Goal: Feedback & Contribution: Contribute content

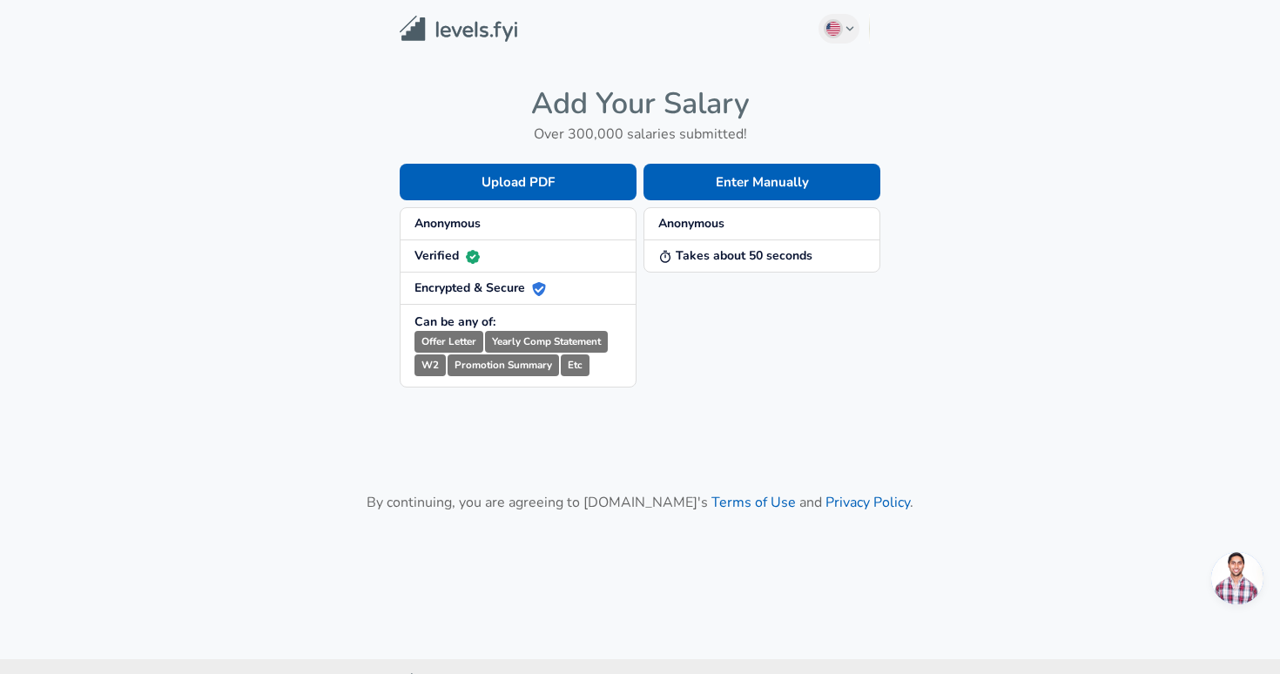
click at [490, 219] on span "Anonymous" at bounding box center [518, 223] width 207 height 17
click at [769, 175] on button "Enter Manually" at bounding box center [762, 182] width 237 height 37
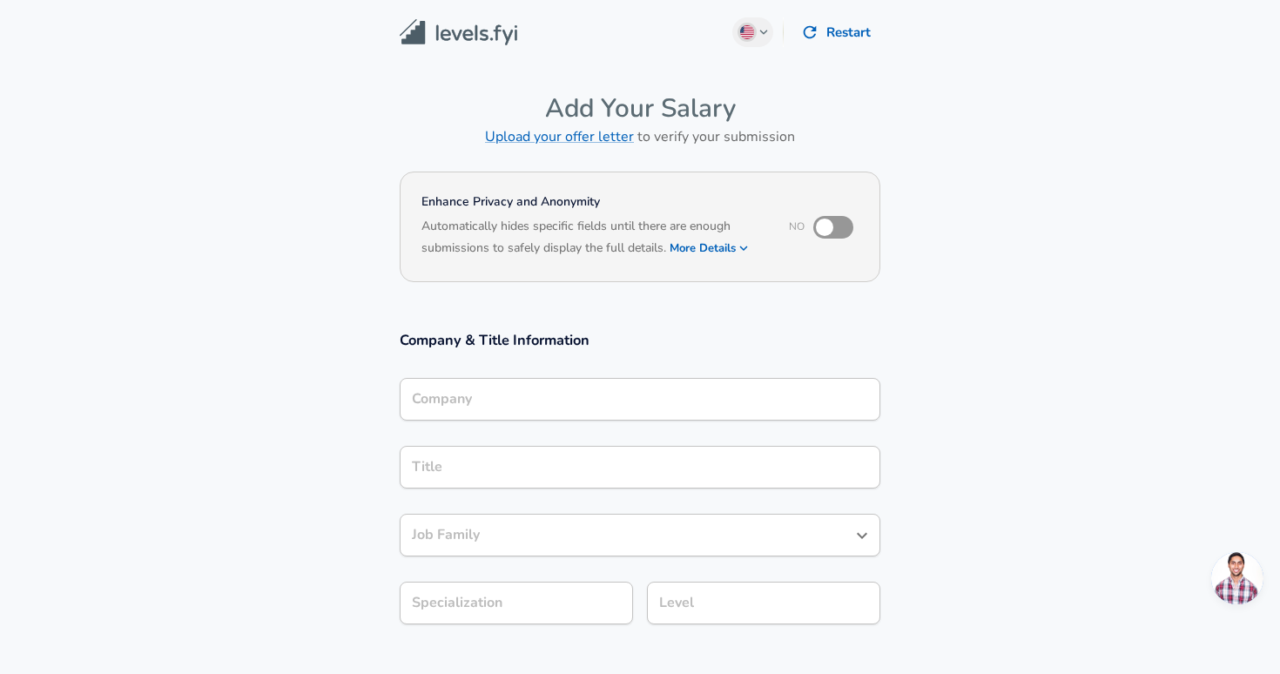
scroll to position [17, 0]
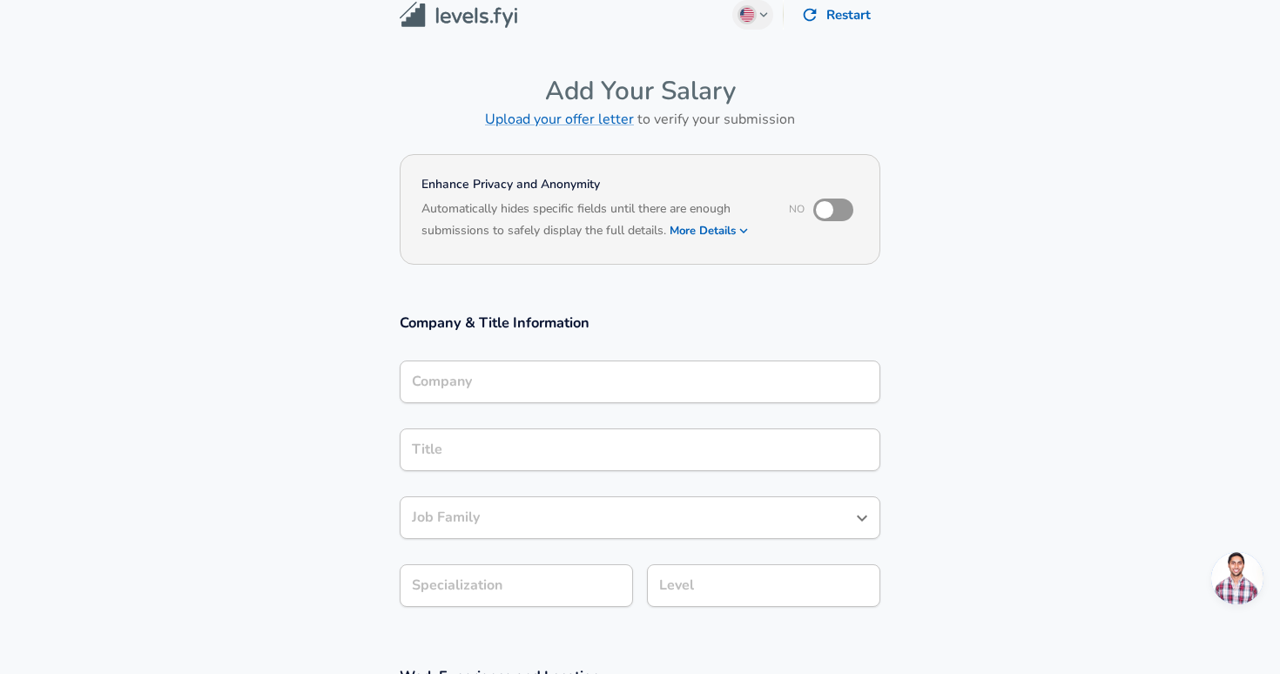
click at [479, 391] on input "Company" at bounding box center [640, 381] width 465 height 27
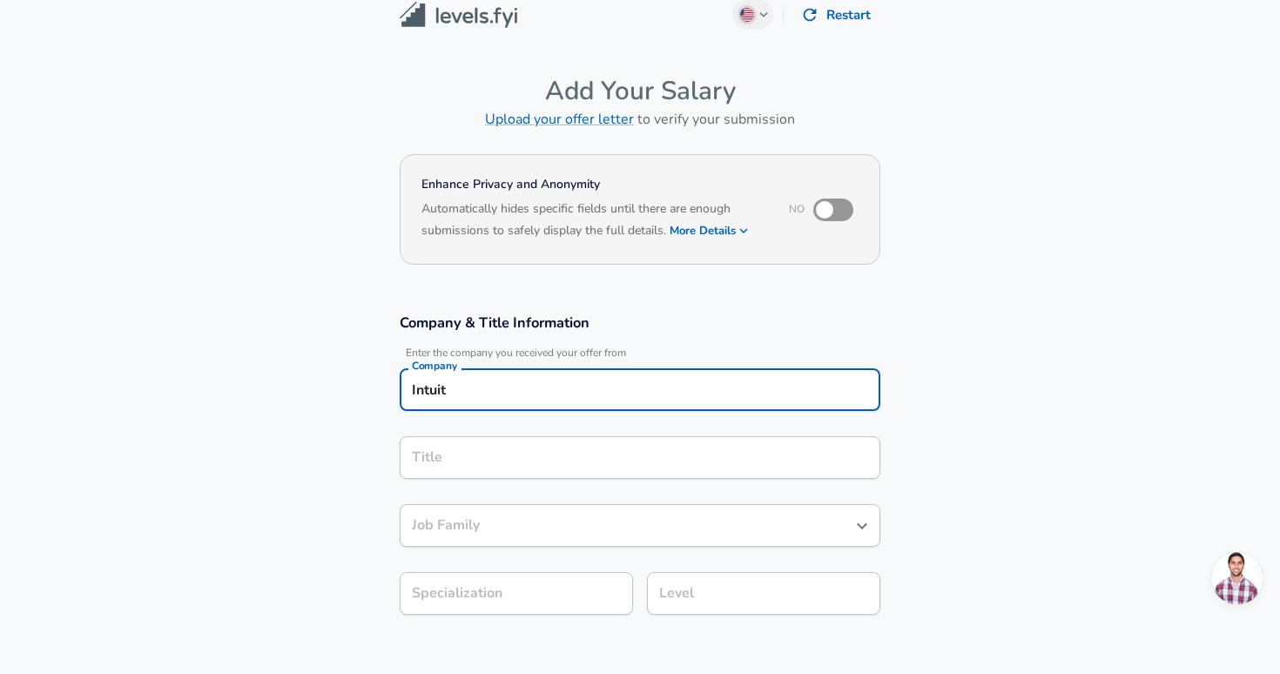
type input "Intuit"
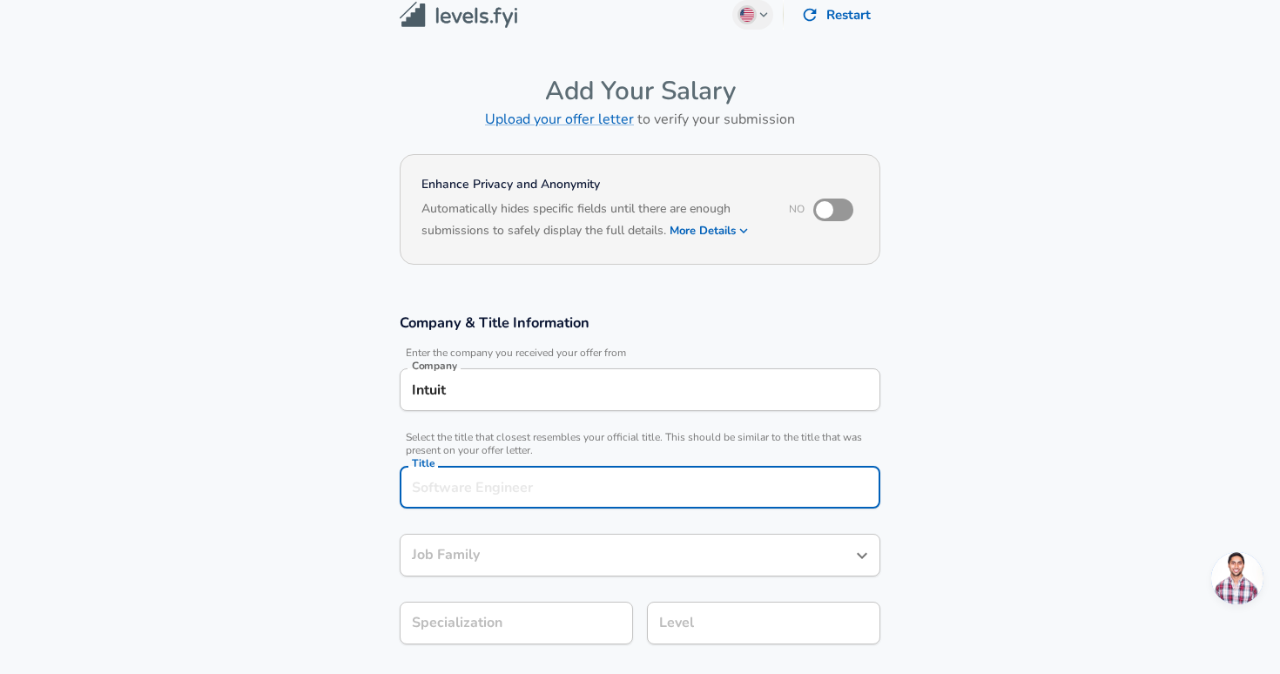
scroll to position [52, 0]
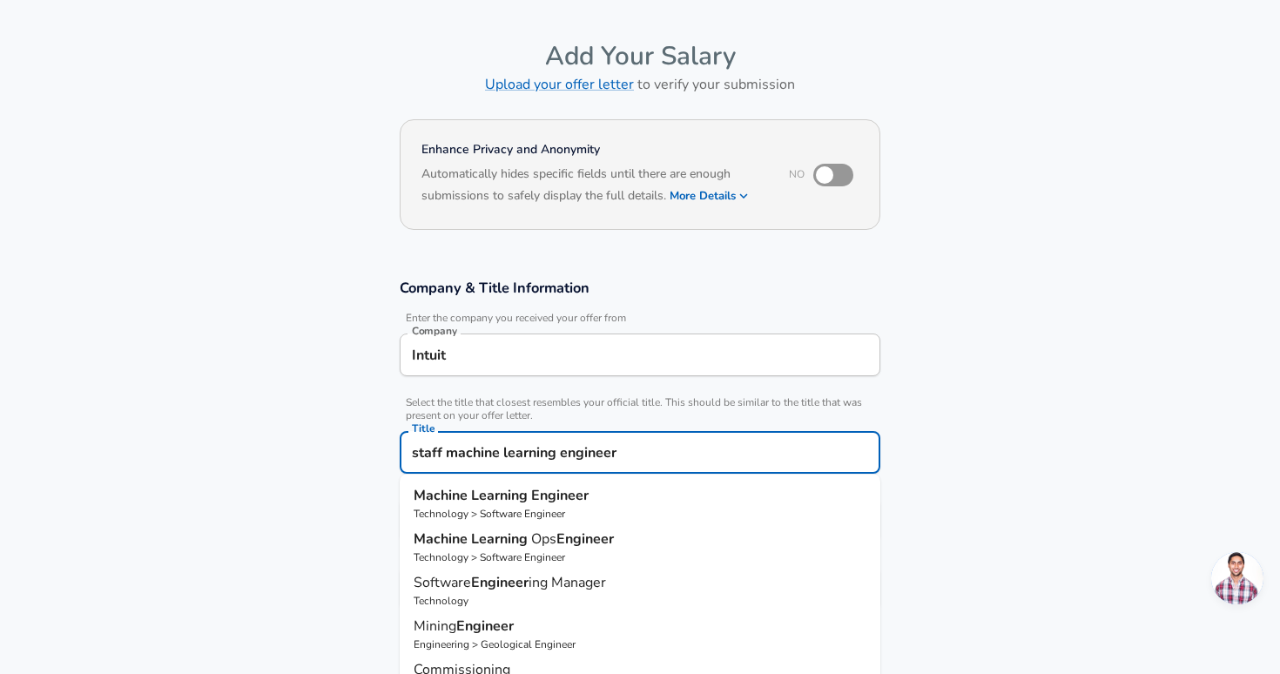
type input "staff machine learning engineer"
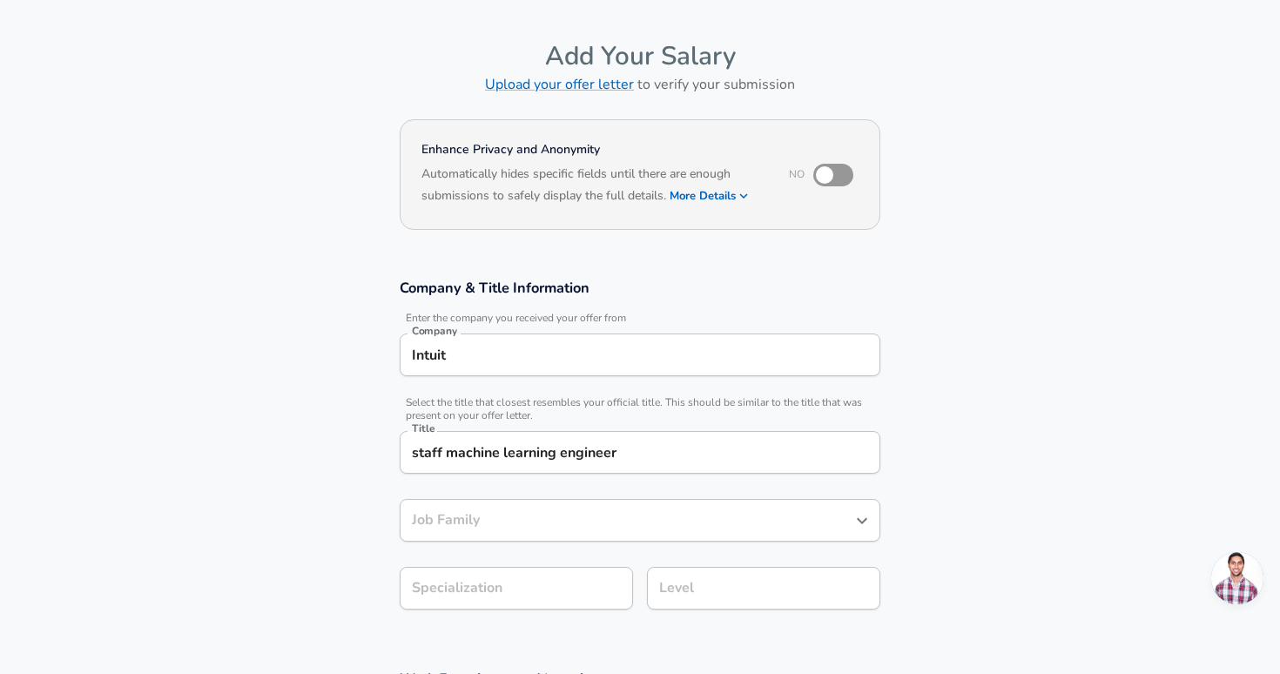
click at [475, 514] on div "Job Family Job Family" at bounding box center [640, 522] width 481 height 47
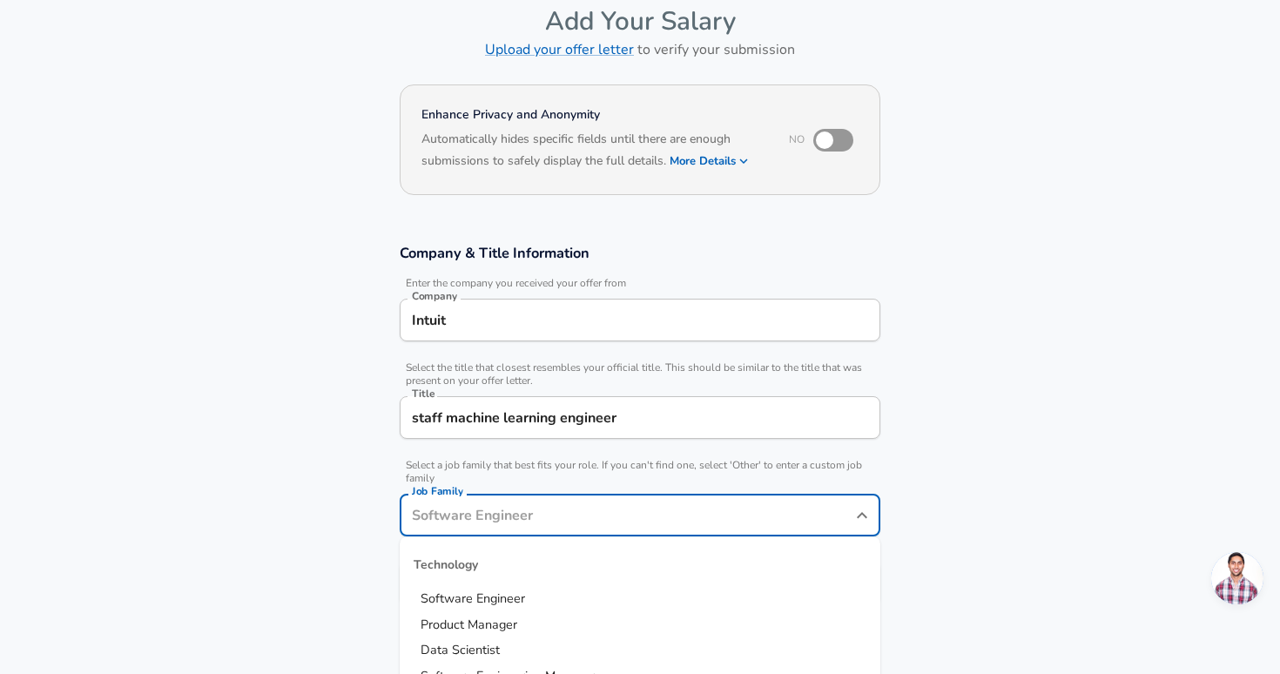
click at [466, 600] on span "Software Engineer" at bounding box center [473, 598] width 104 height 17
type input "Software Engineer"
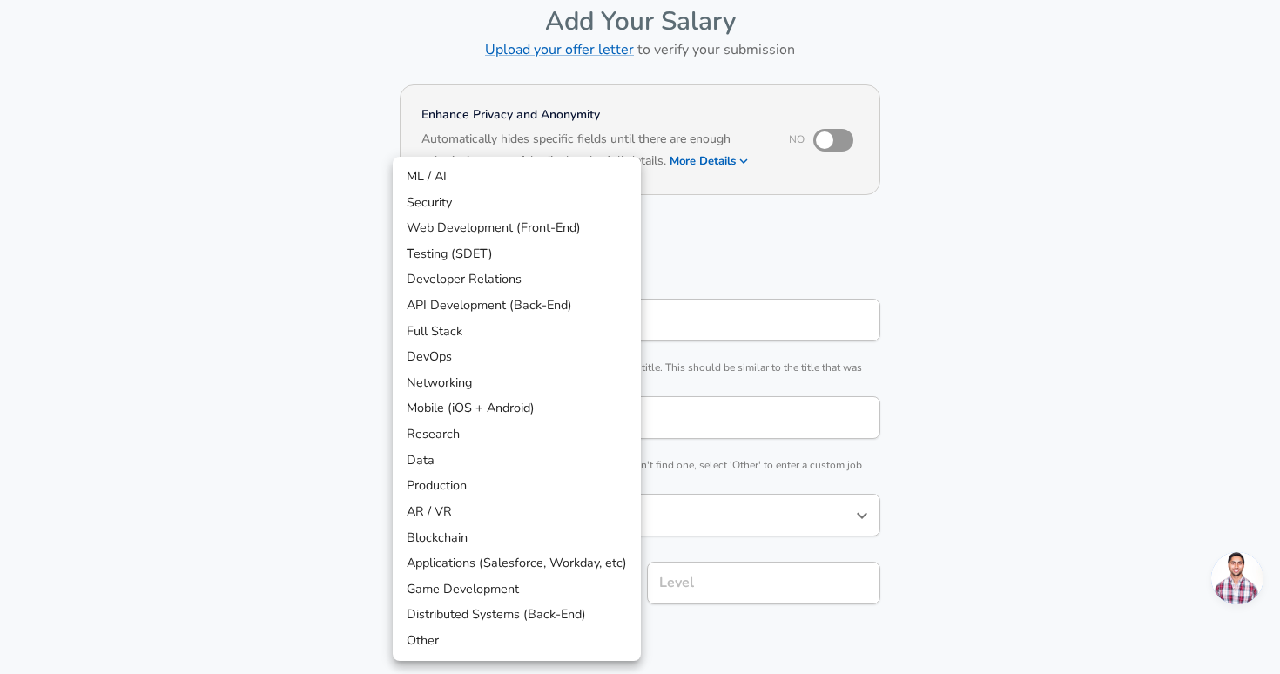
click at [484, 576] on body "English ([GEOGRAPHIC_DATA]) Change Restart Add Your Salary Upload your offer le…" at bounding box center [640, 250] width 1280 height 674
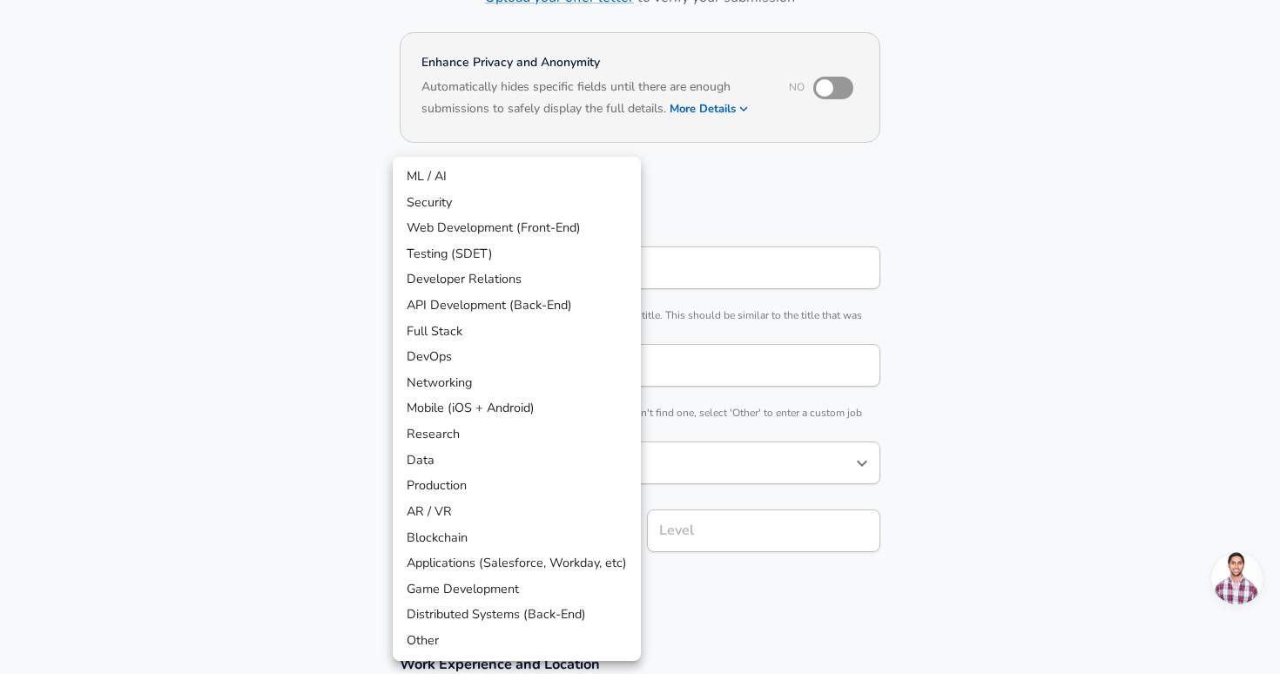
click at [475, 169] on li "ML / AI" at bounding box center [517, 177] width 248 height 26
type input "ML / AI"
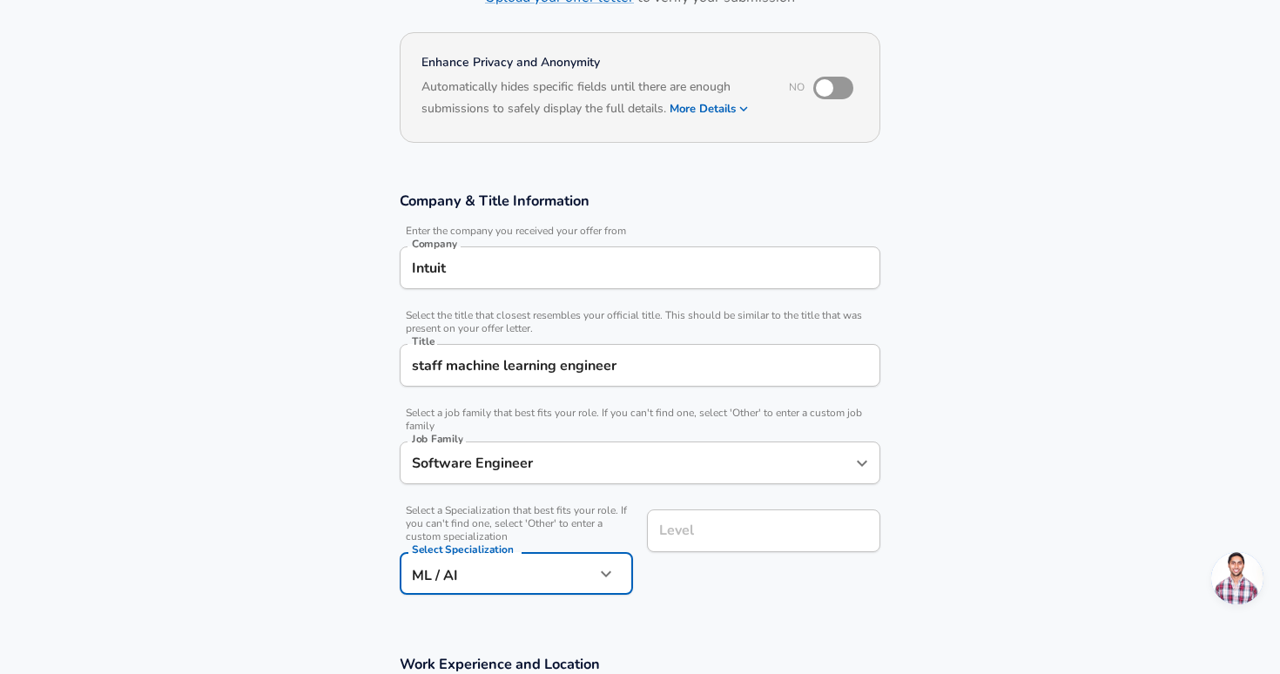
scroll to position [174, 0]
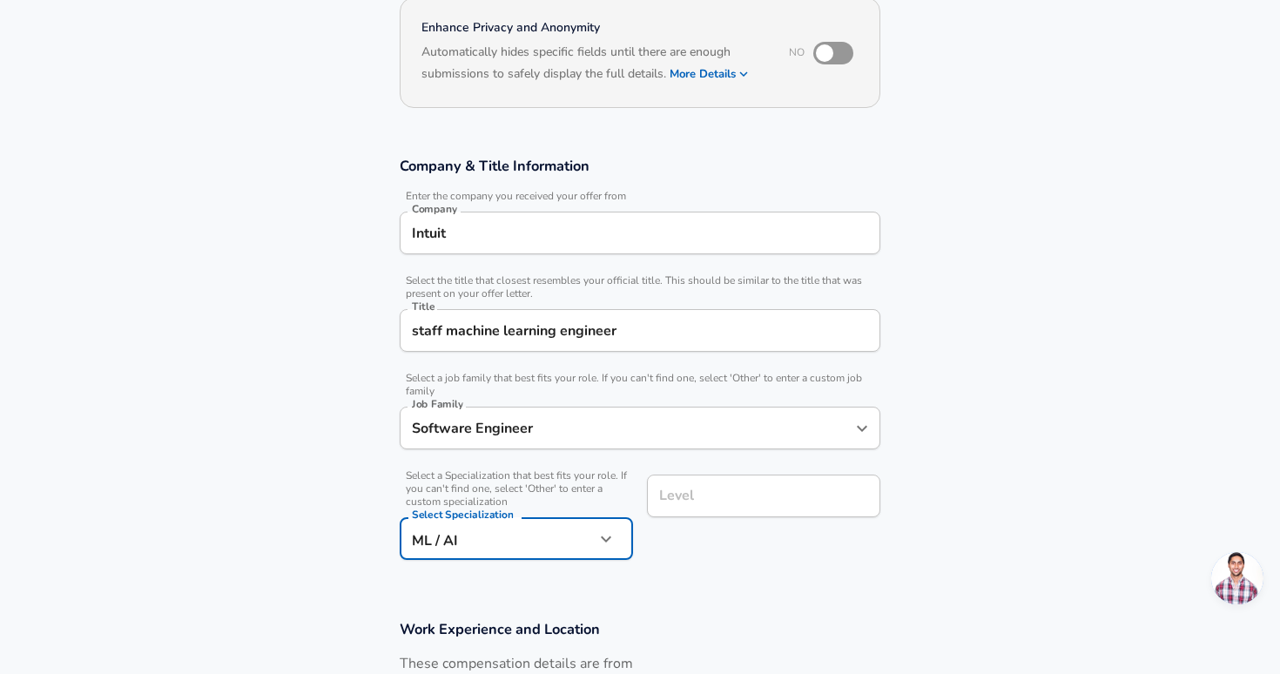
click at [705, 509] on input "Level" at bounding box center [764, 495] width 218 height 27
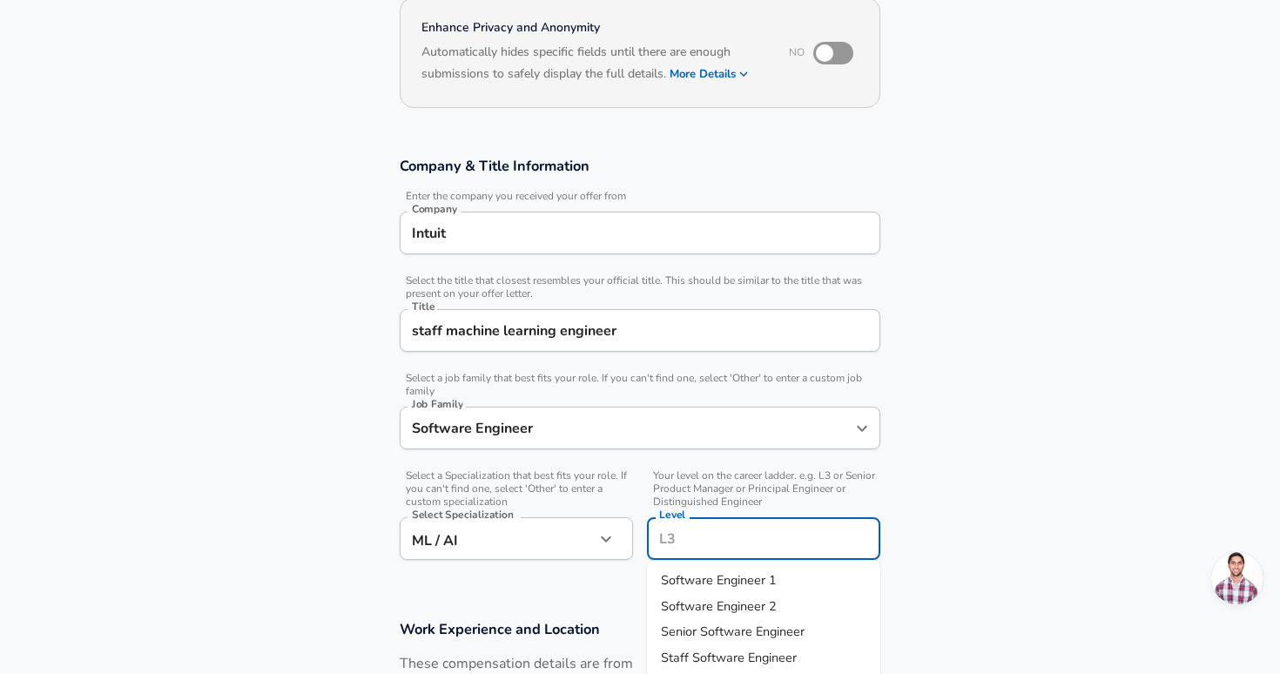
click at [709, 655] on span "Staff Software Engineer" at bounding box center [729, 656] width 136 height 17
type input "Staff Software Engineer"
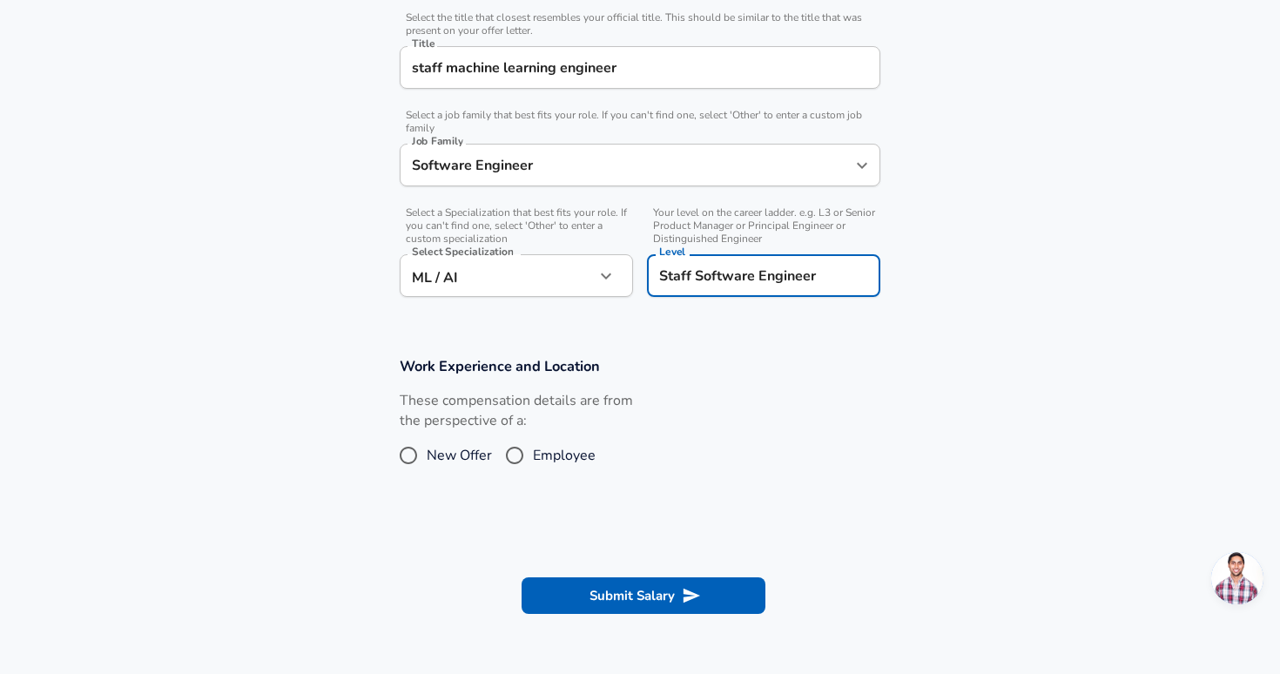
scroll to position [438, 0]
click at [553, 450] on span "Employee" at bounding box center [564, 454] width 63 height 21
click at [533, 450] on input "Employee" at bounding box center [514, 455] width 37 height 28
radio input "true"
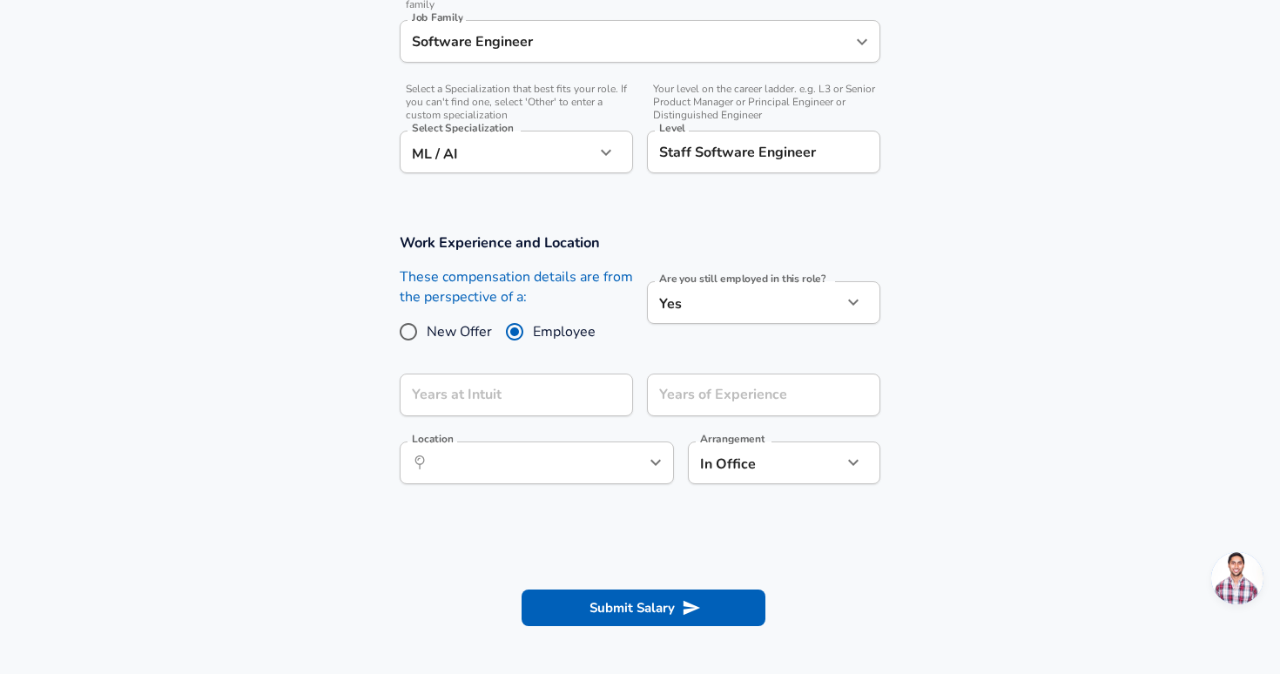
scroll to position [569, 0]
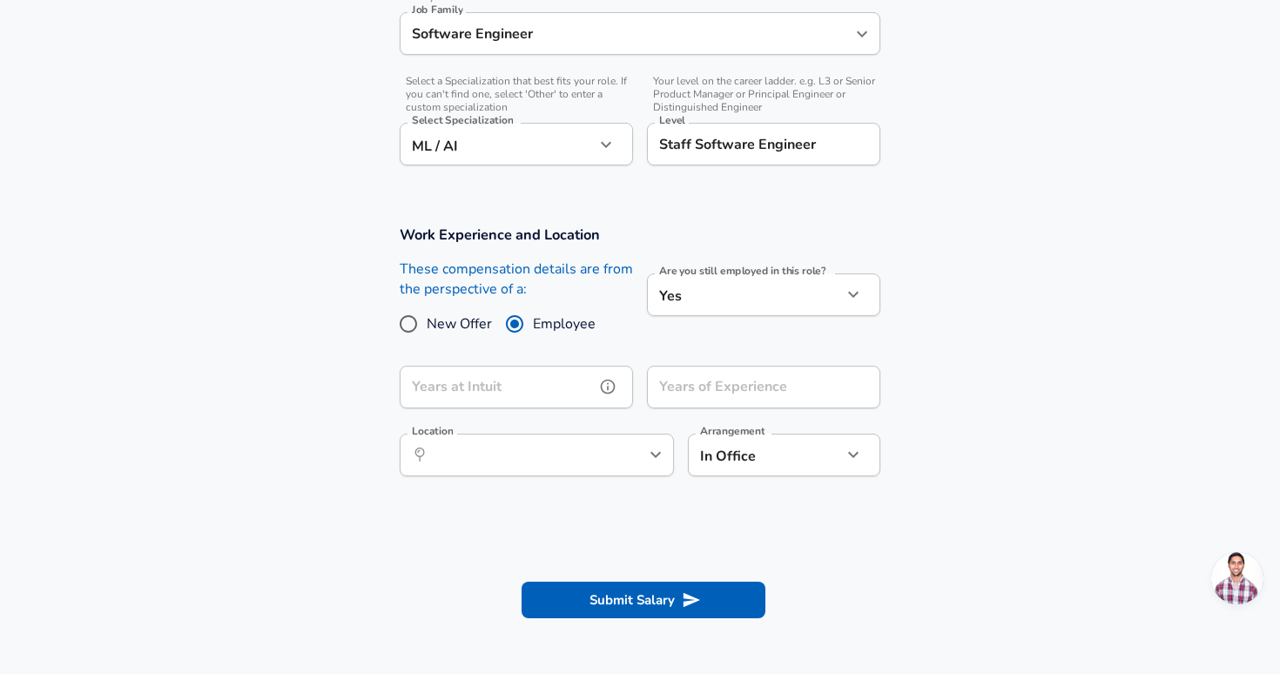
click at [506, 376] on input "Years at Intuit" at bounding box center [497, 387] width 195 height 43
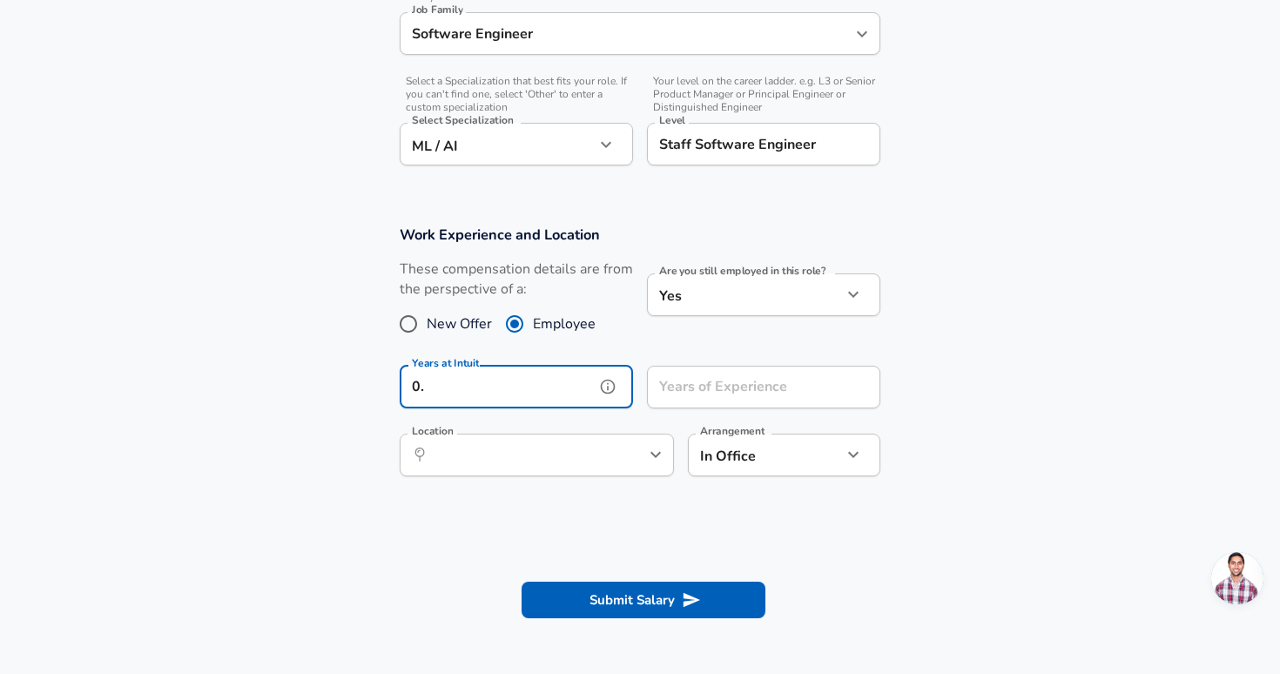
type input "0.8"
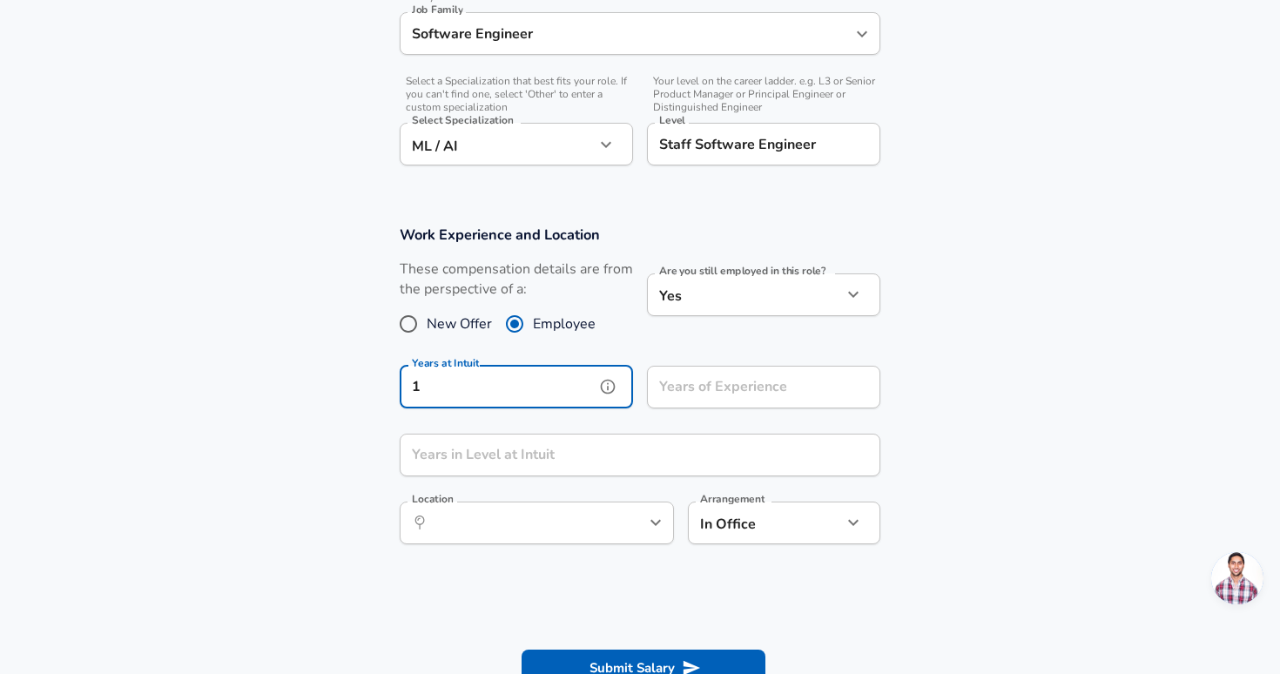
type input "1"
click at [714, 391] on div "Years of Experience Years of Experience" at bounding box center [763, 389] width 233 height 47
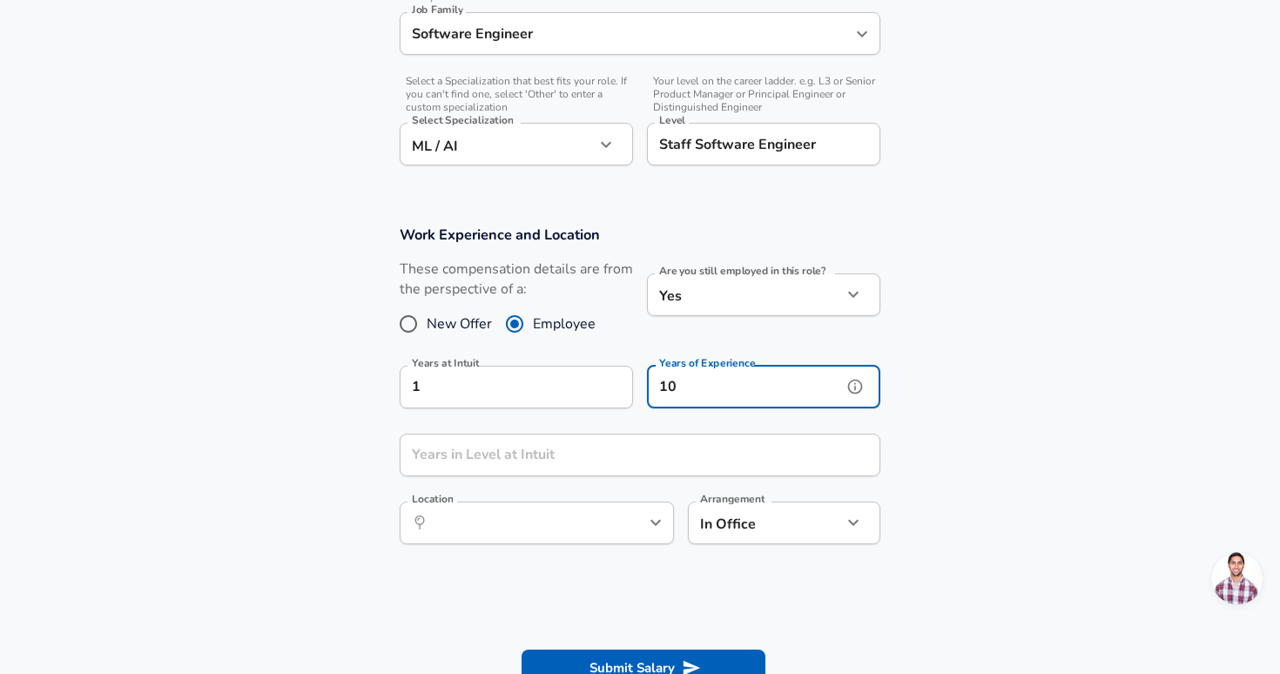
type input "10"
click at [564, 459] on input "Years in Level at Intuit" at bounding box center [621, 455] width 442 height 43
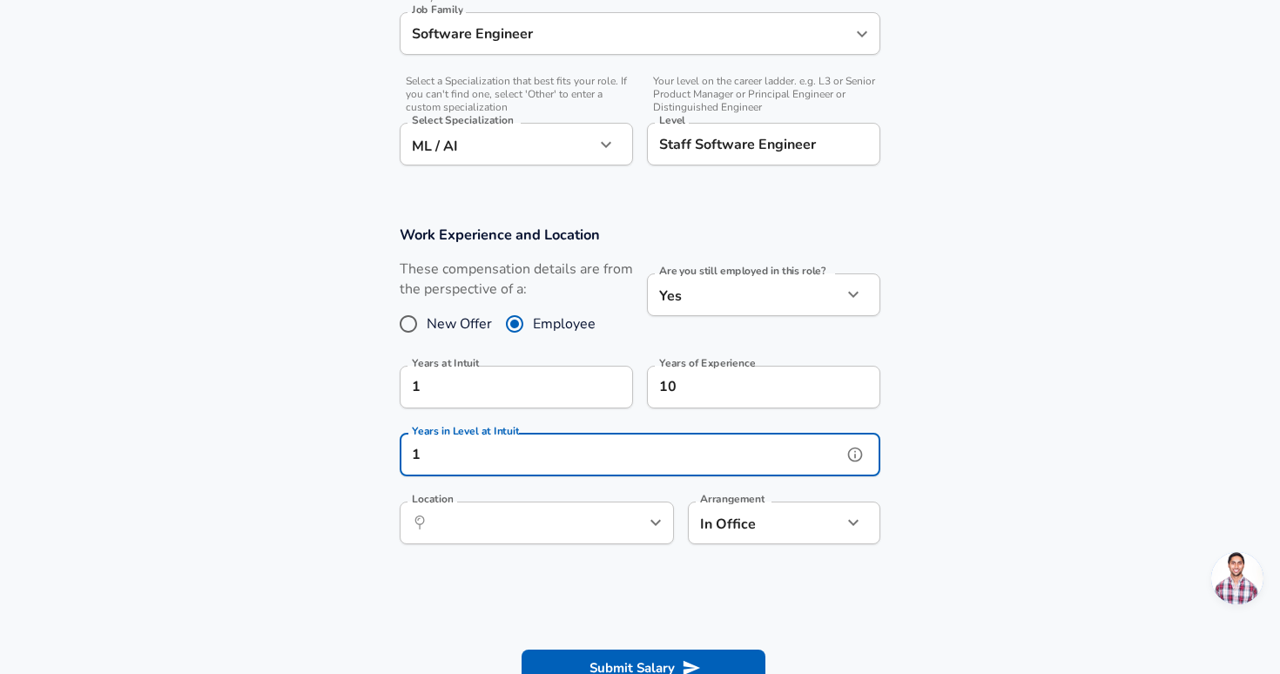
type input "1"
click at [498, 535] on input "Location" at bounding box center [517, 522] width 179 height 27
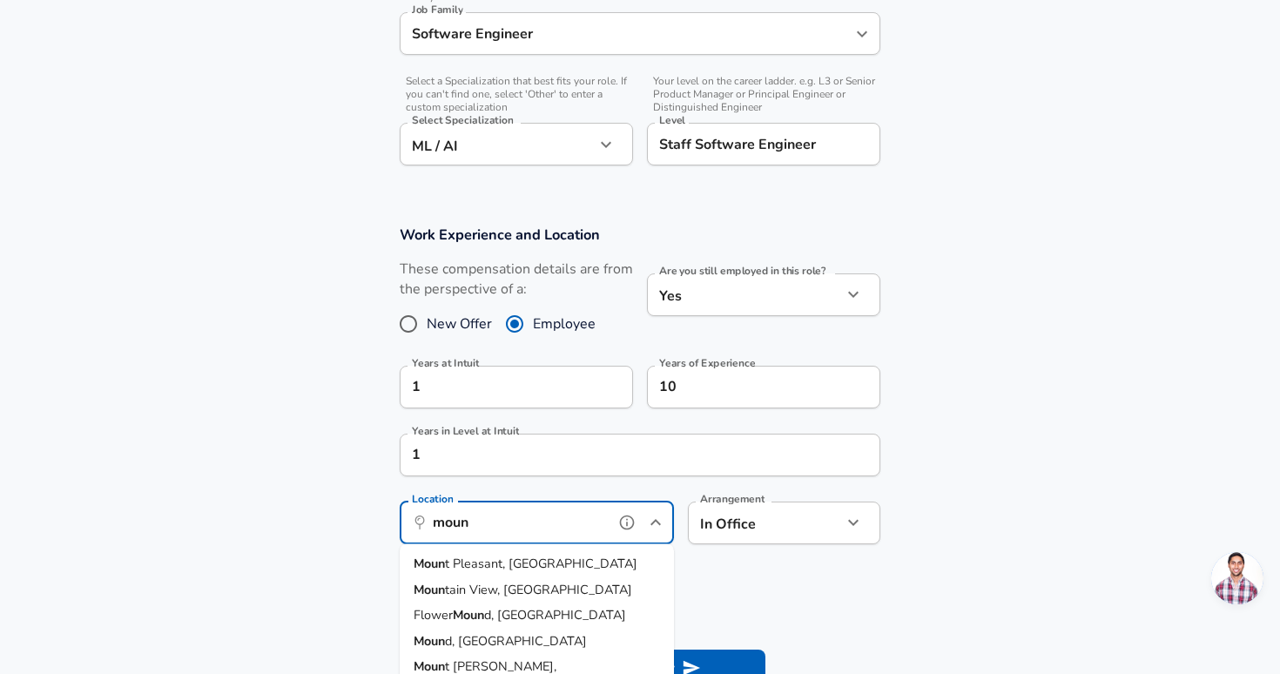
click at [488, 588] on span "tain View, [GEOGRAPHIC_DATA]" at bounding box center [538, 588] width 187 height 17
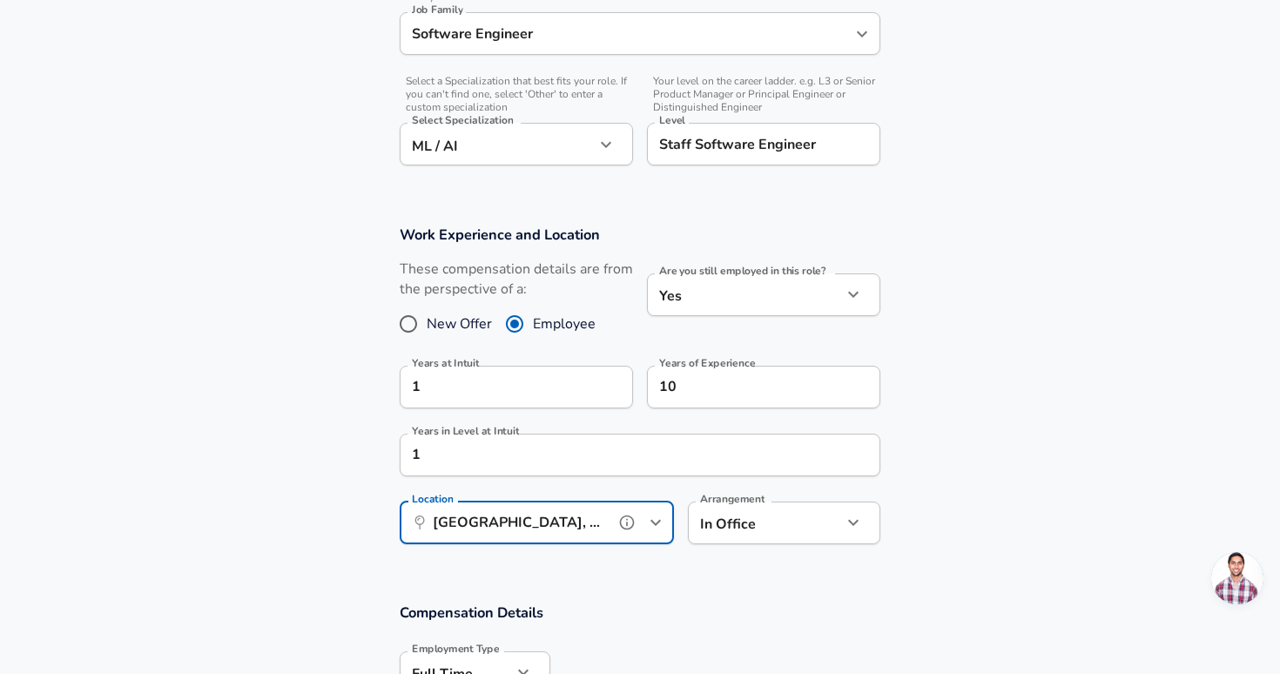
scroll to position [742, 0]
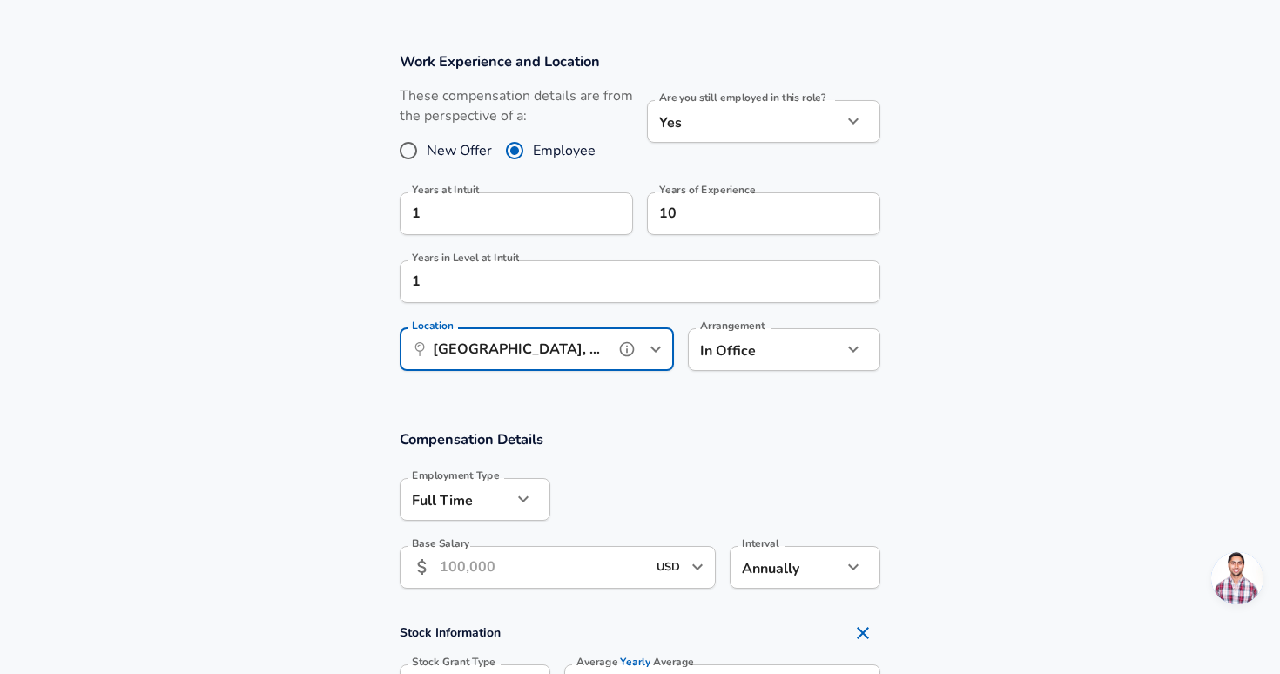
type input "[GEOGRAPHIC_DATA], [GEOGRAPHIC_DATA]"
click at [523, 565] on input "Base Salary" at bounding box center [543, 567] width 206 height 43
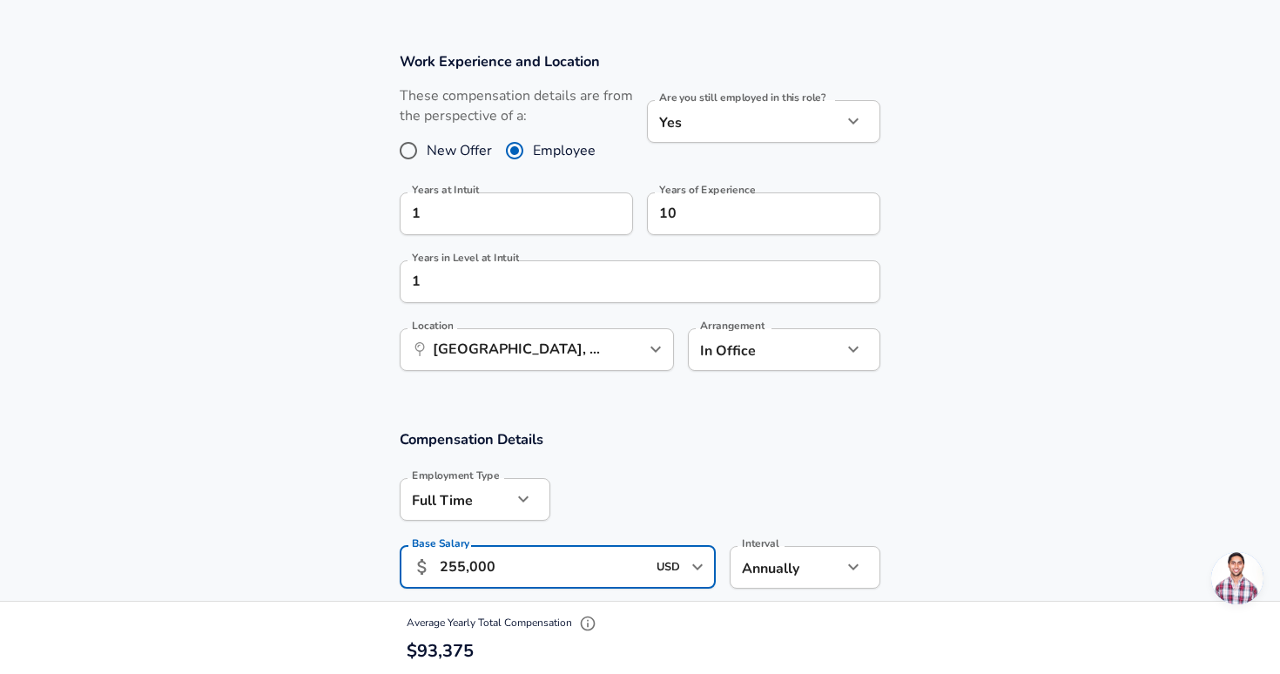
type input "255,000"
click at [693, 477] on div at bounding box center [715, 498] width 330 height 68
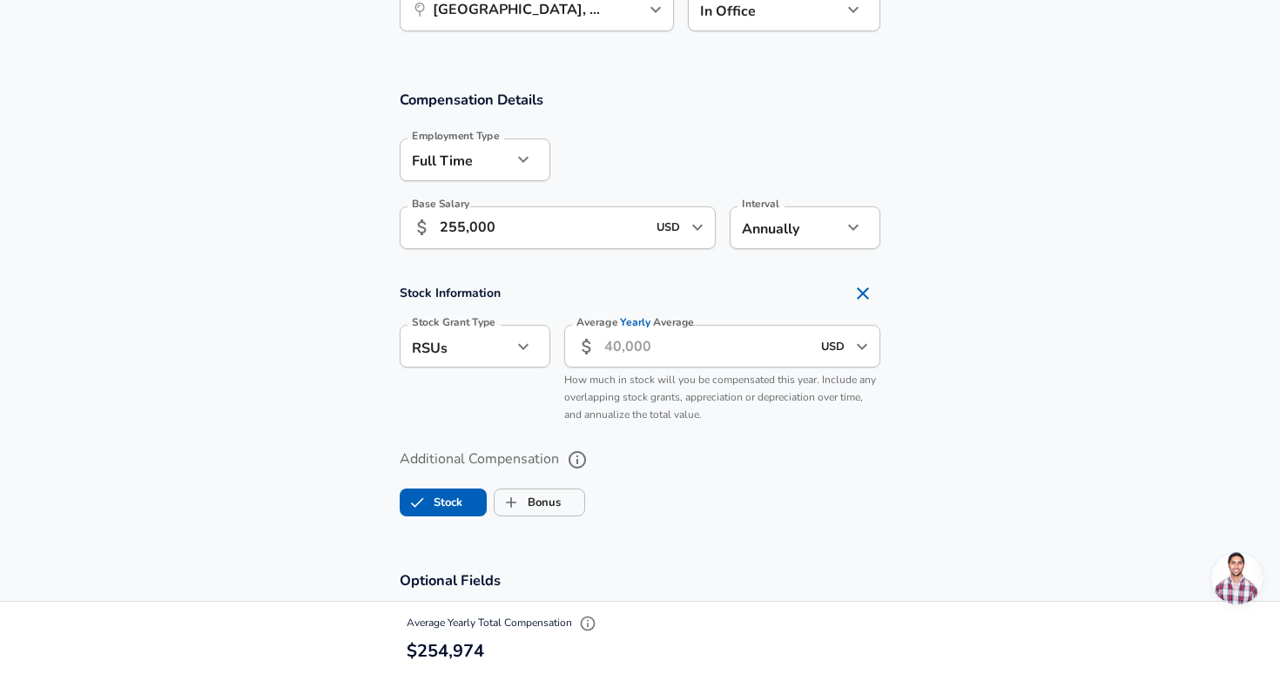
scroll to position [1086, 0]
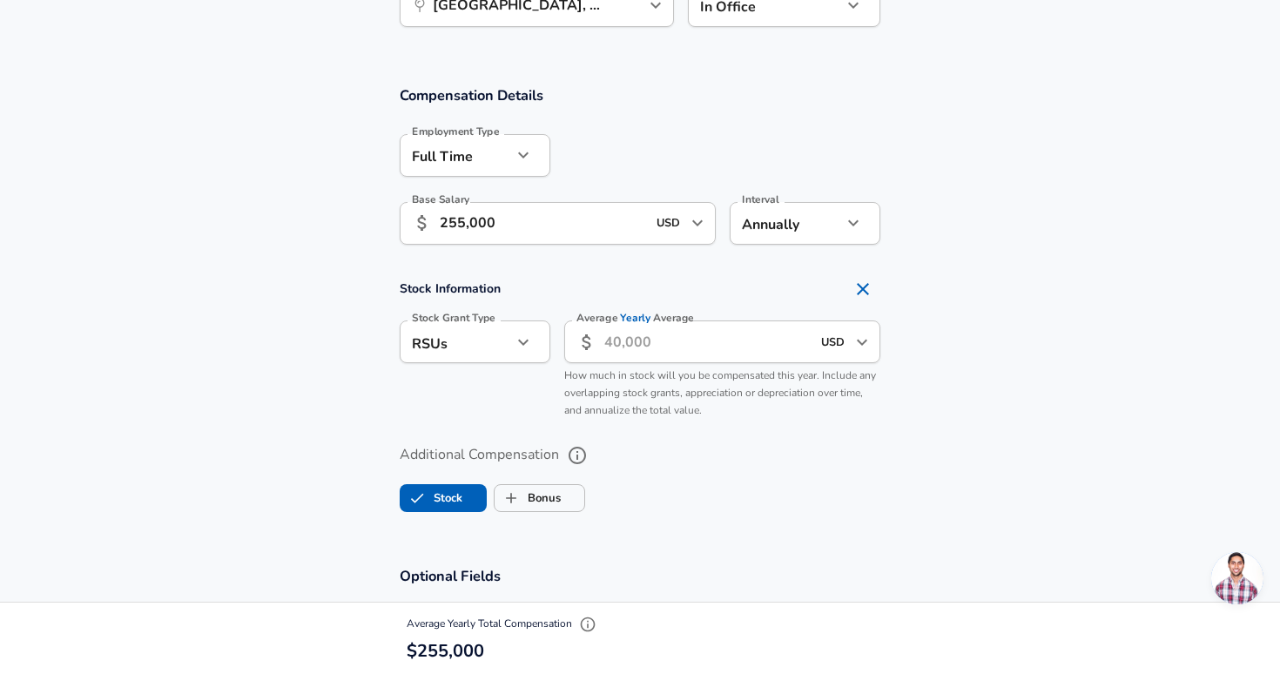
click at [674, 336] on input "Average Yearly Average" at bounding box center [707, 341] width 206 height 43
type input "105,000"
type input "150,000"
click at [739, 489] on ul "Stock Bonus" at bounding box center [640, 494] width 481 height 35
click at [544, 495] on label "Bonus" at bounding box center [528, 498] width 66 height 33
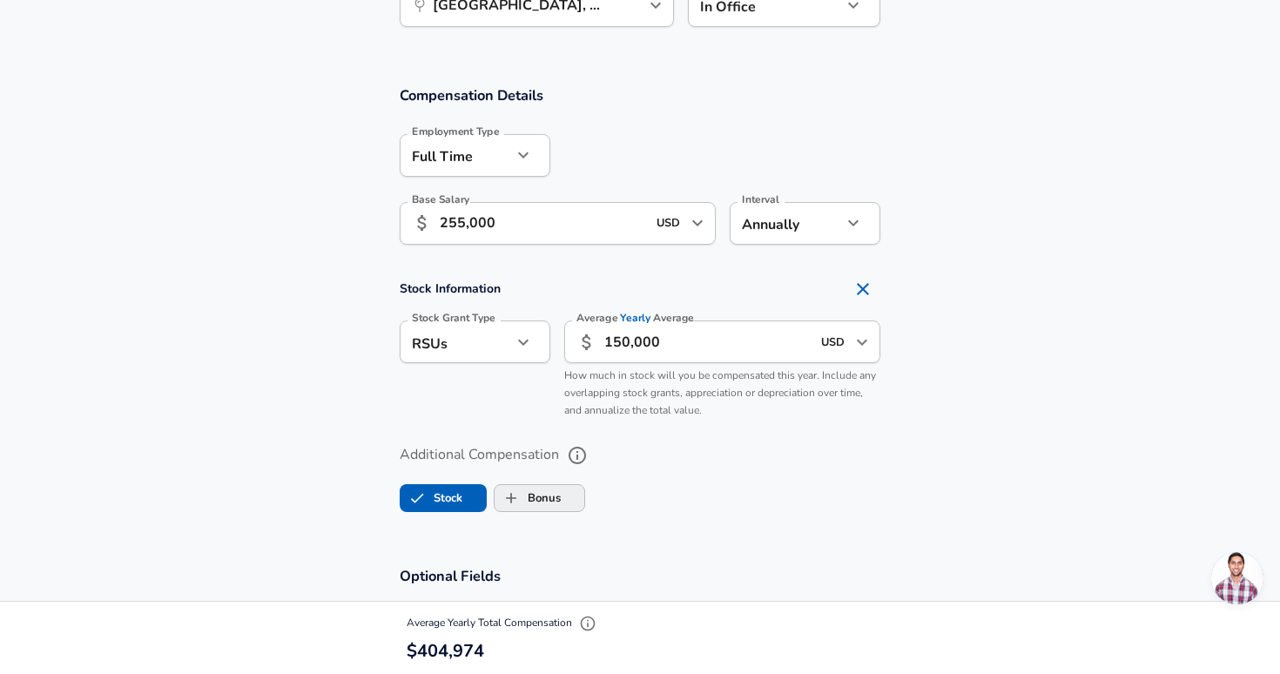
checkbox input "true"
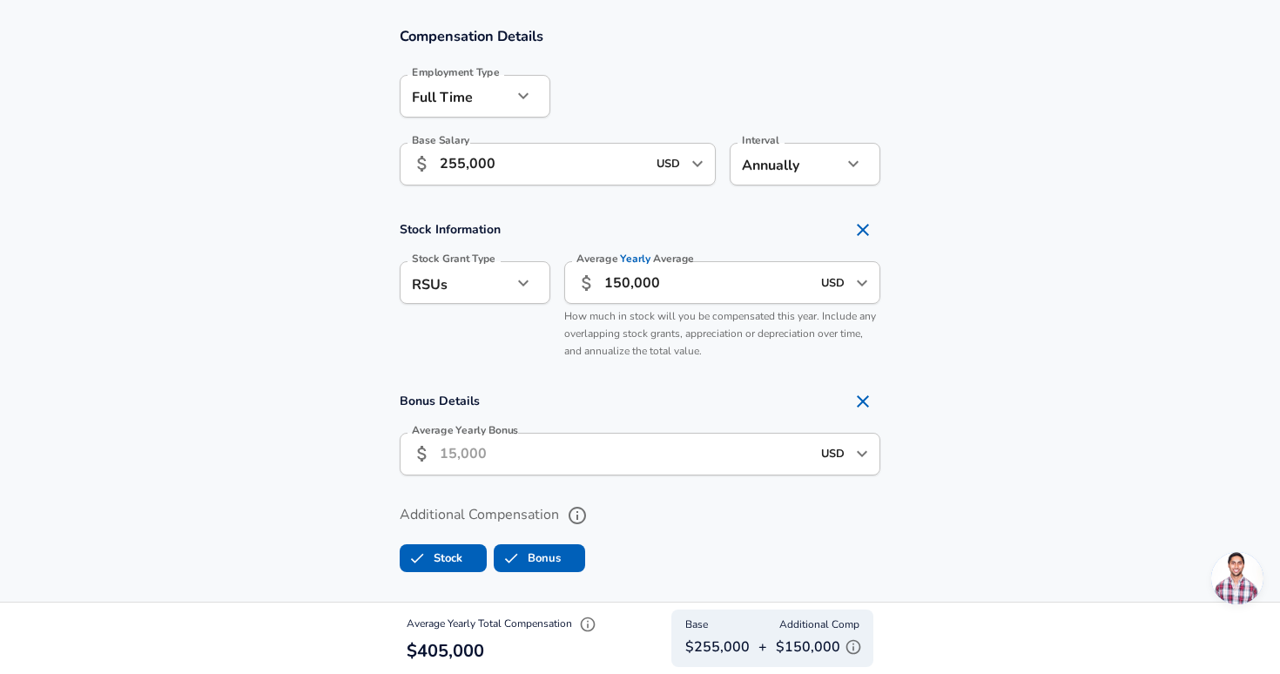
scroll to position [1160, 0]
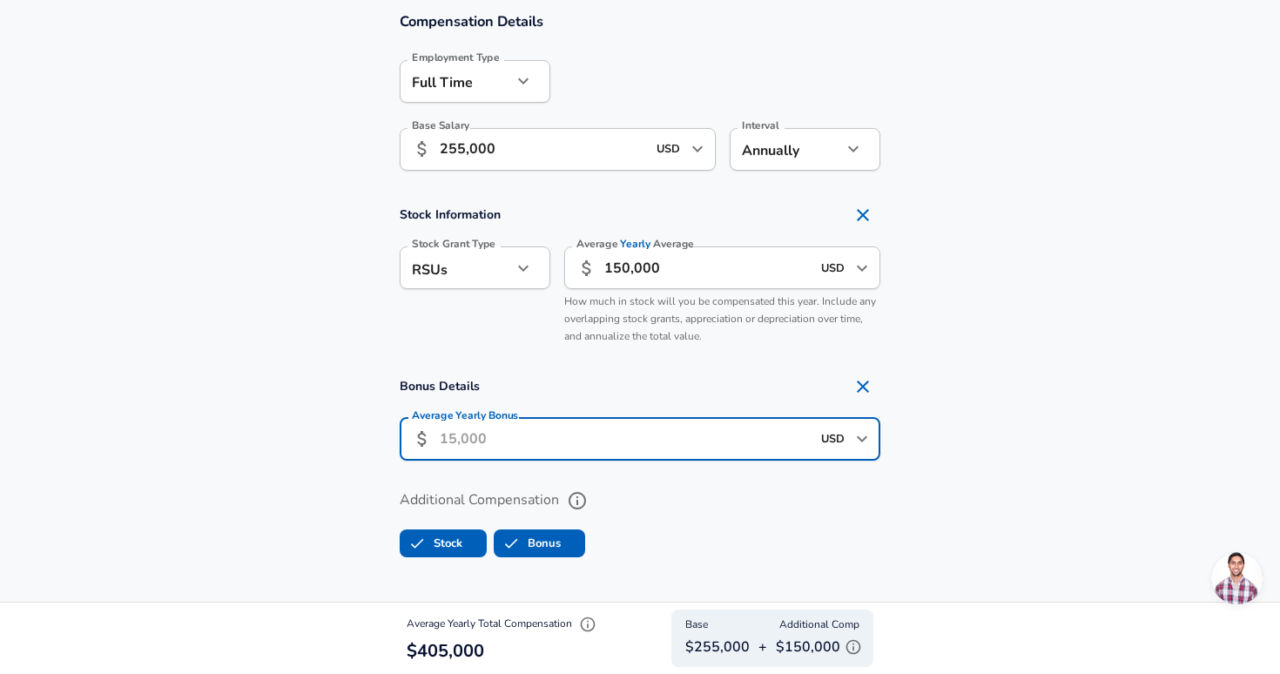
click at [495, 445] on input "Average Yearly Bonus" at bounding box center [625, 439] width 371 height 43
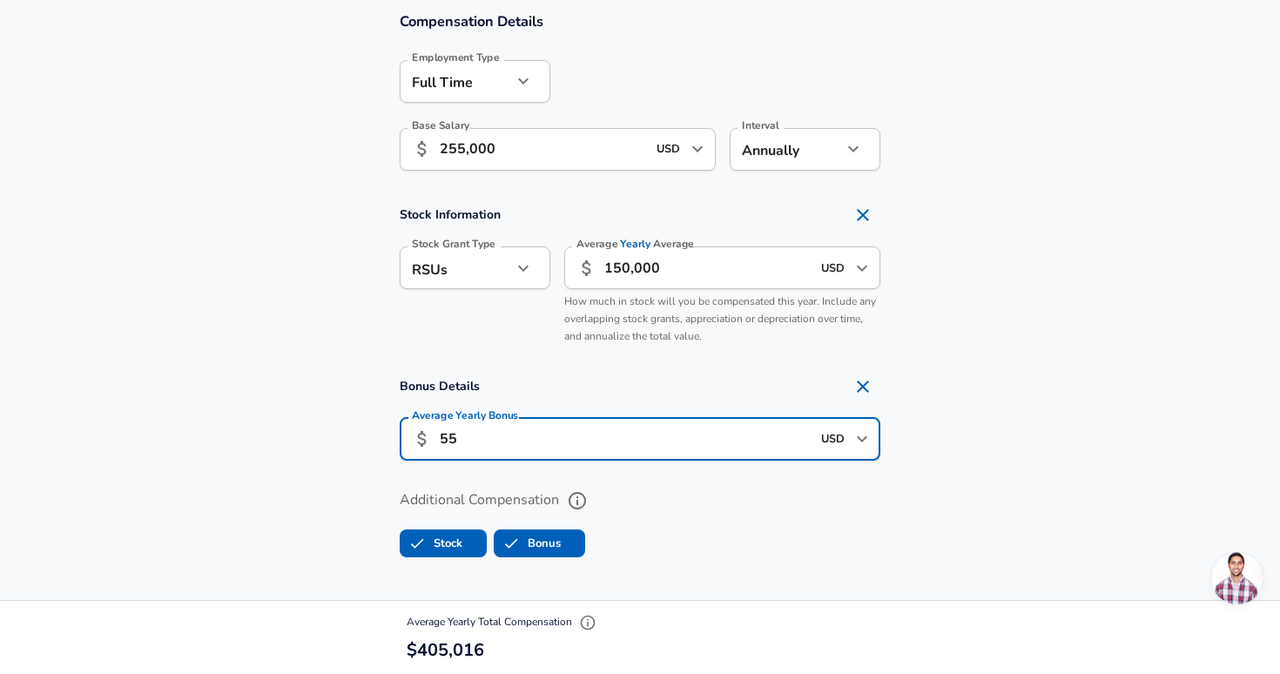
type input "5"
type input "51,000"
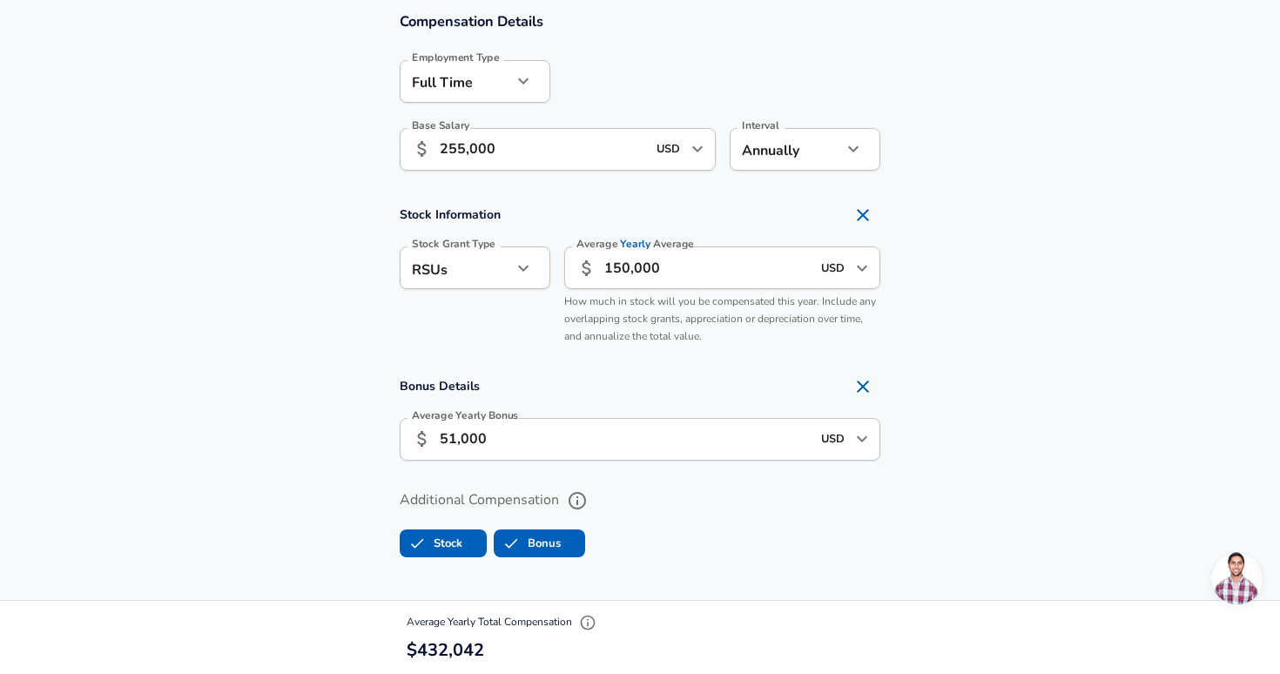
click at [767, 536] on ul "Stock Bonus" at bounding box center [640, 539] width 481 height 35
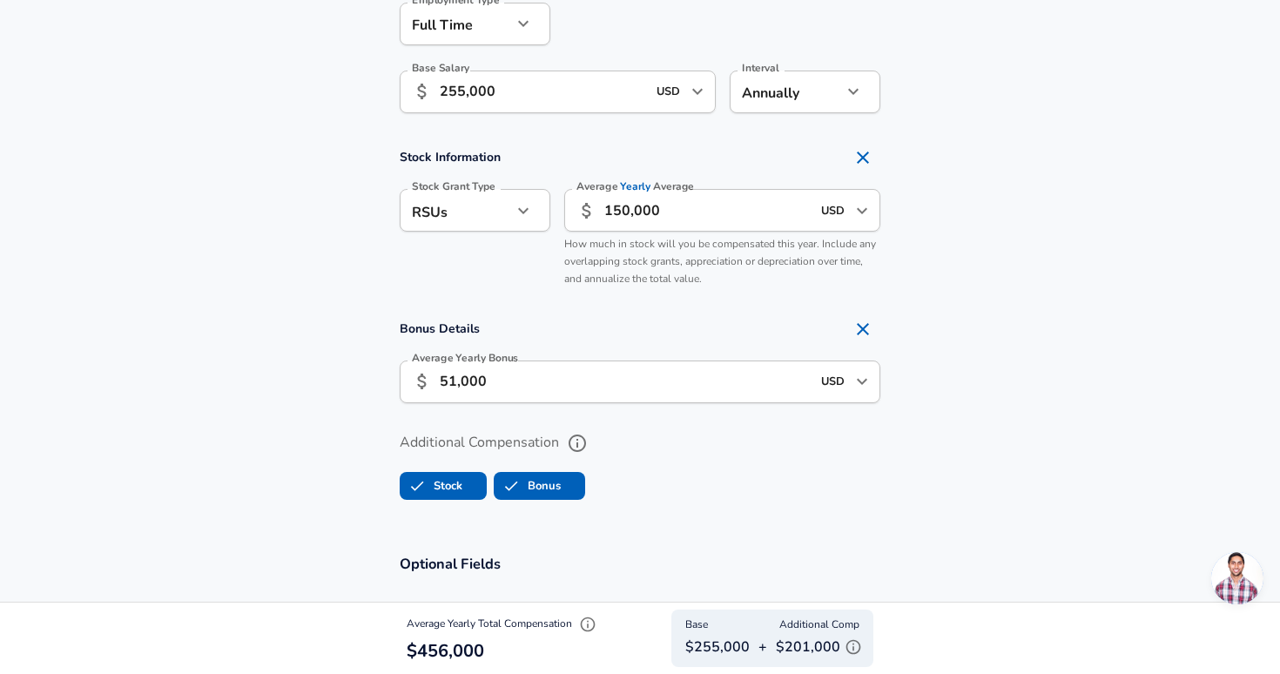
scroll to position [1230, 0]
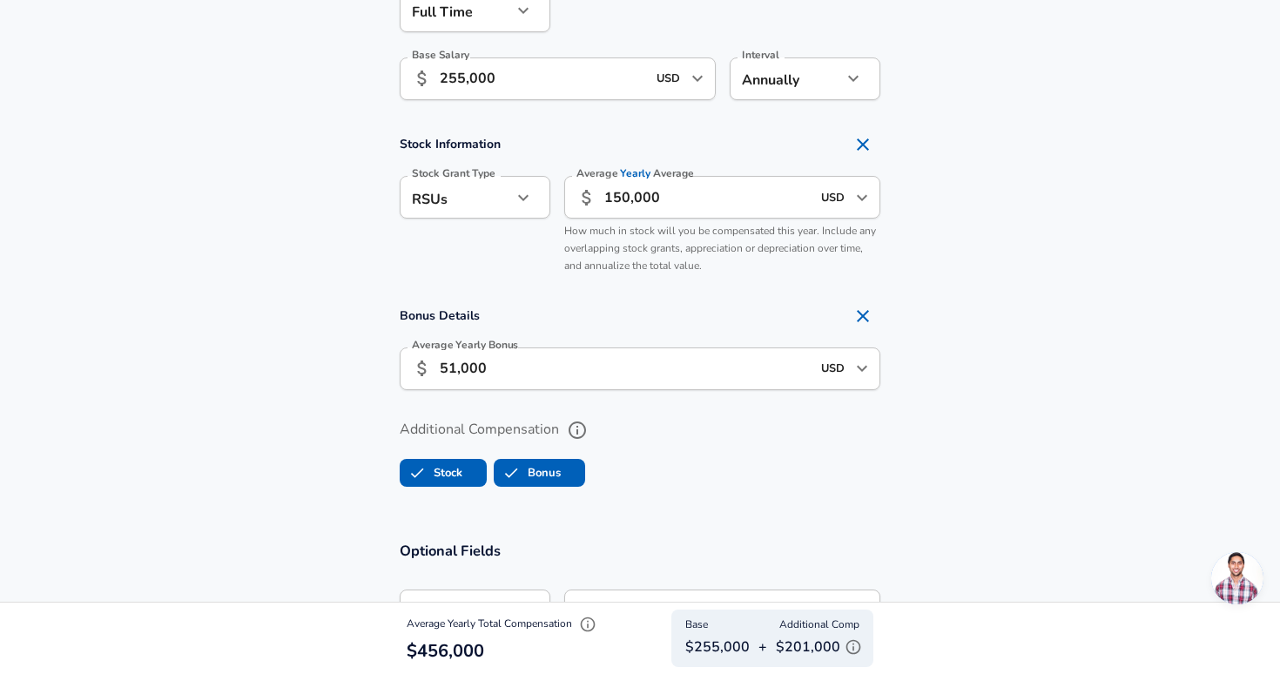
click at [637, 192] on input "150,000" at bounding box center [707, 197] width 206 height 43
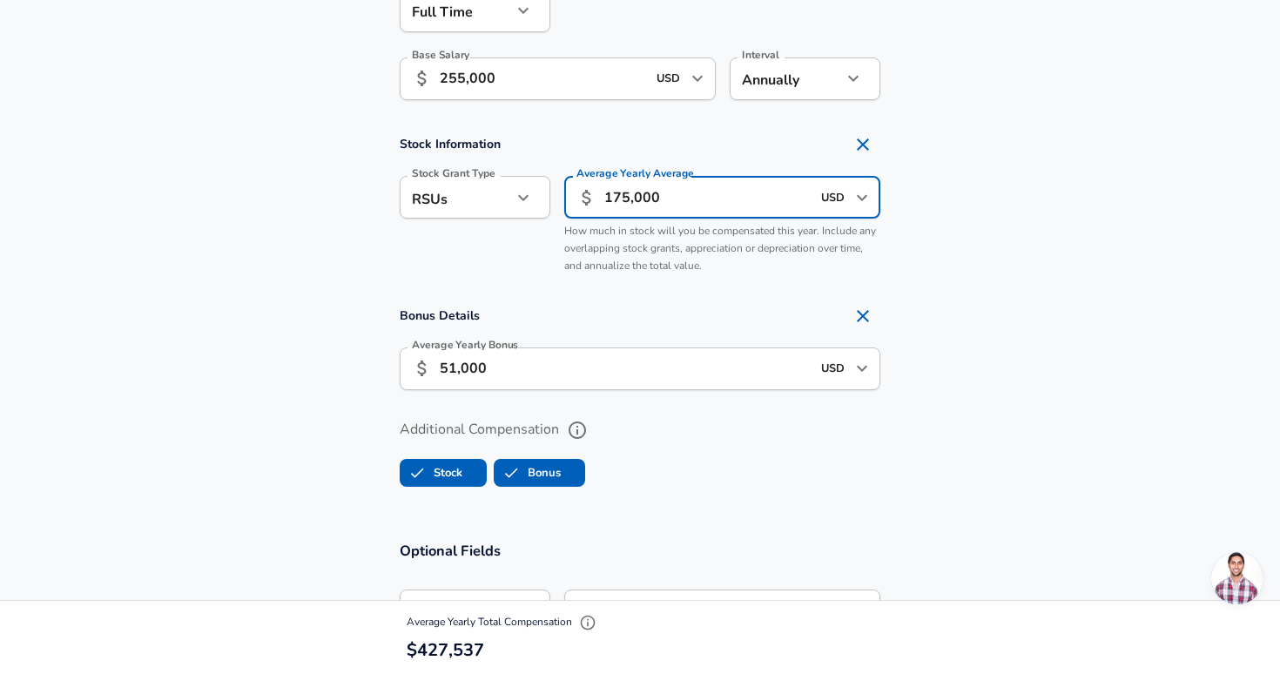
type input "175,000"
click at [877, 514] on section "Compensation Details Employment Type [DEMOGRAPHIC_DATA] full_time Employment Ty…" at bounding box center [640, 222] width 1280 height 600
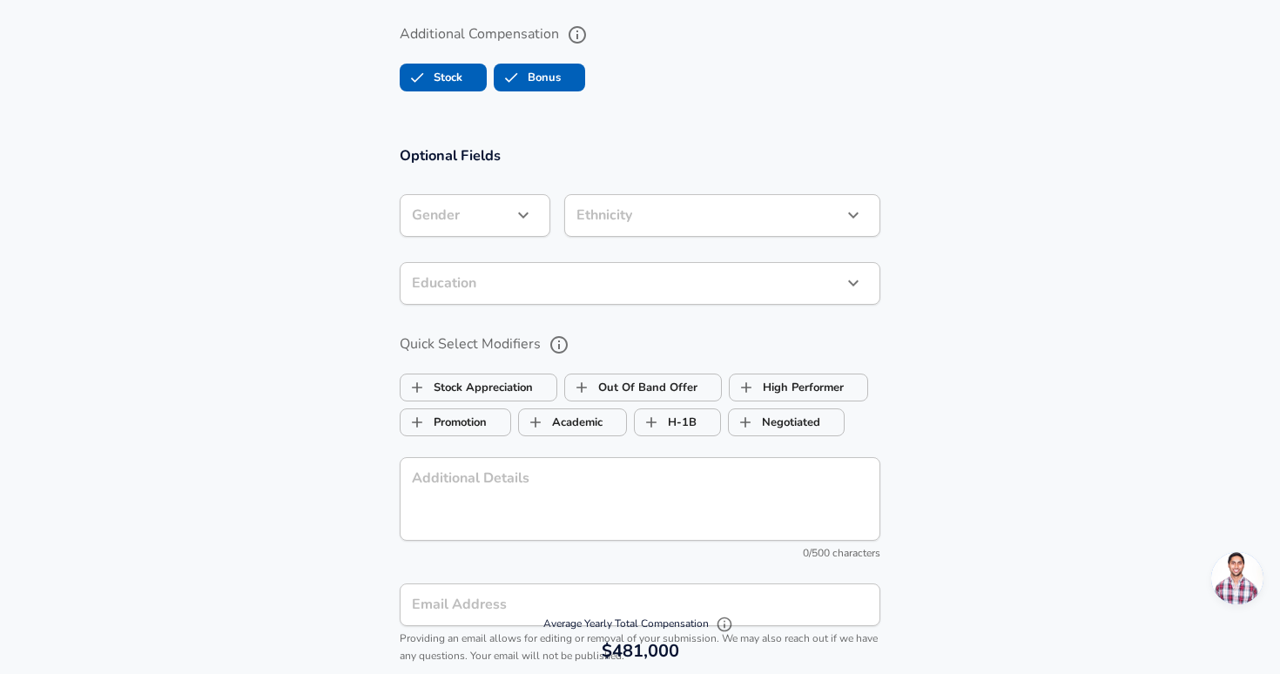
scroll to position [1483, 0]
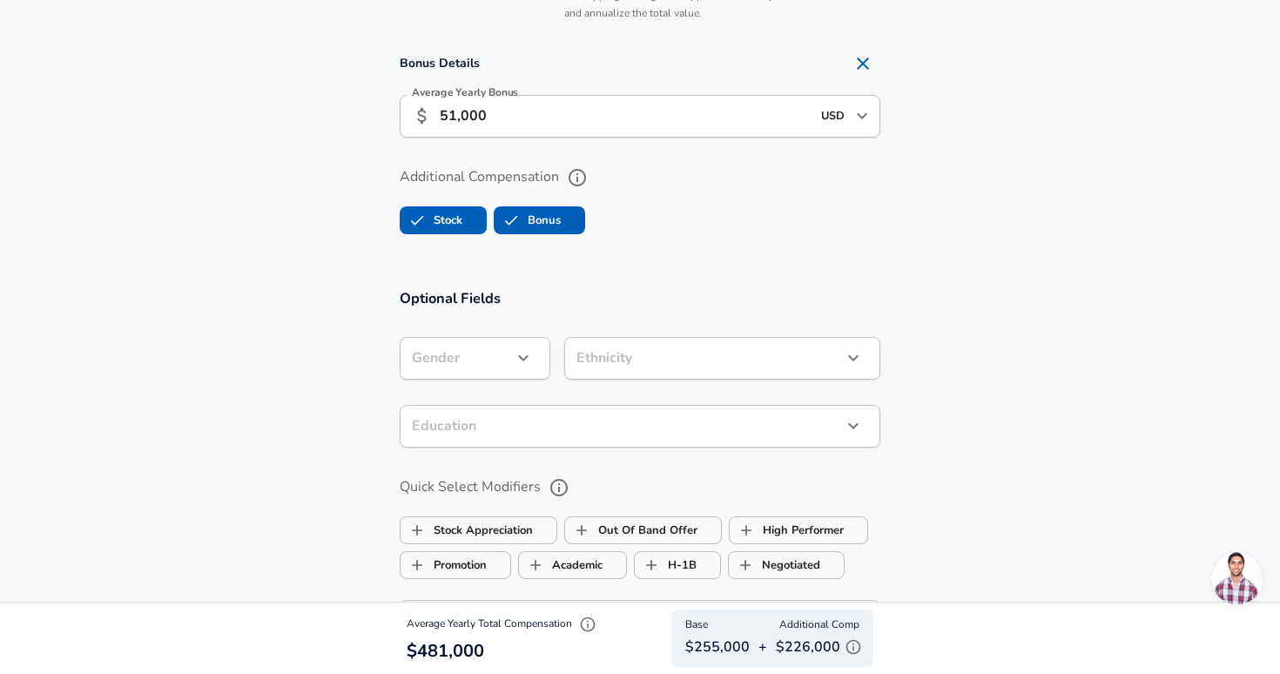
click at [799, 276] on section "Optional Fields Gender ​ Gender Ethnicity ​ Ethnicity Education ​ Education Qui…" at bounding box center [640, 556] width 1280 height 574
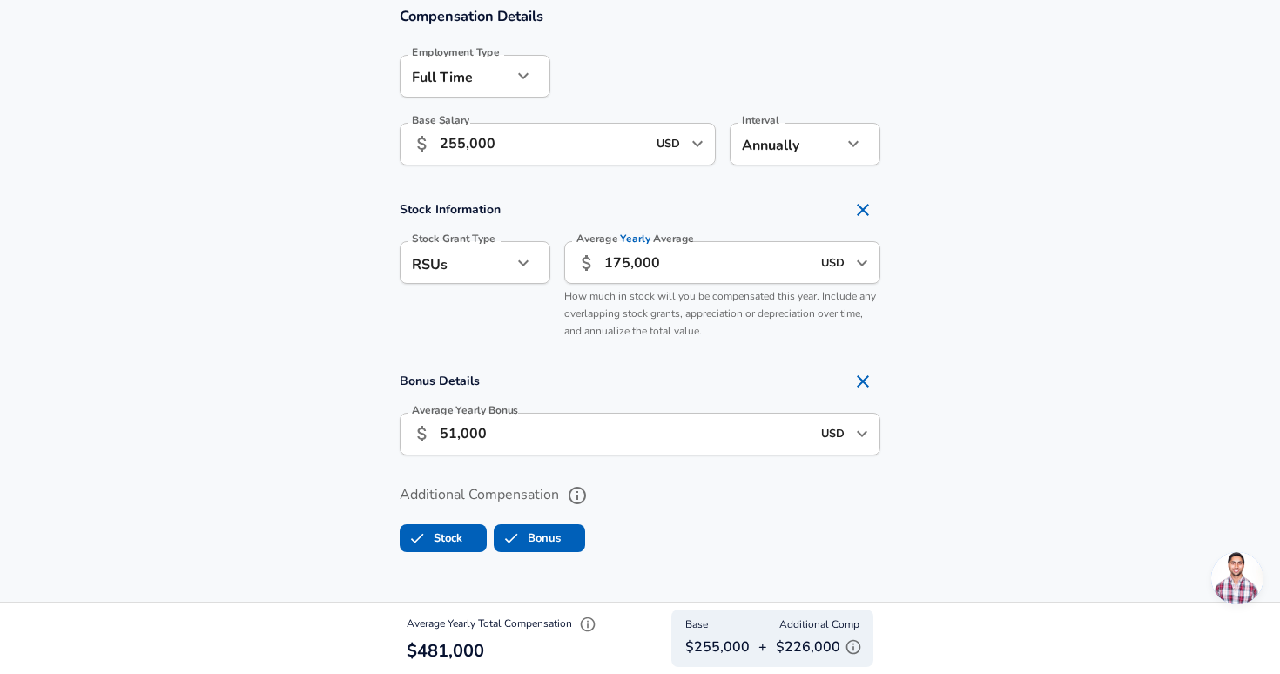
scroll to position [1076, 0]
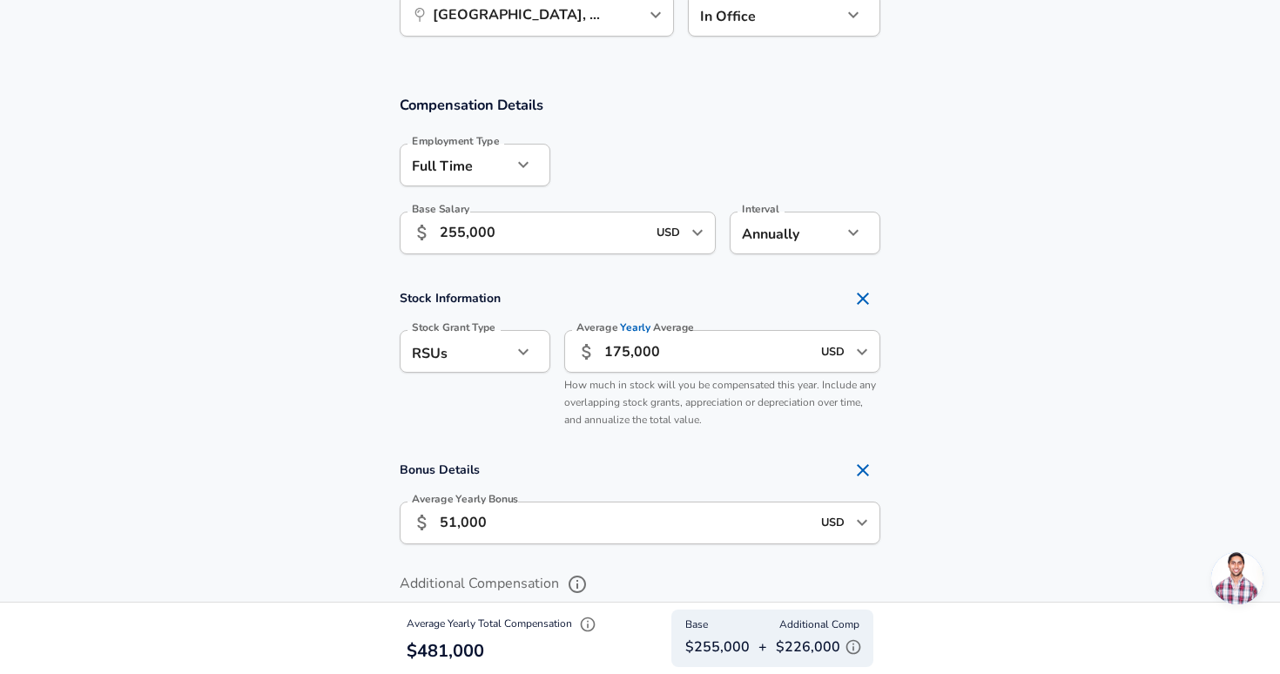
click at [924, 402] on section "Stock Information Stock Grant Type RSUs stock Stock Grant Type Average Yearly A…" at bounding box center [640, 358] width 1280 height 155
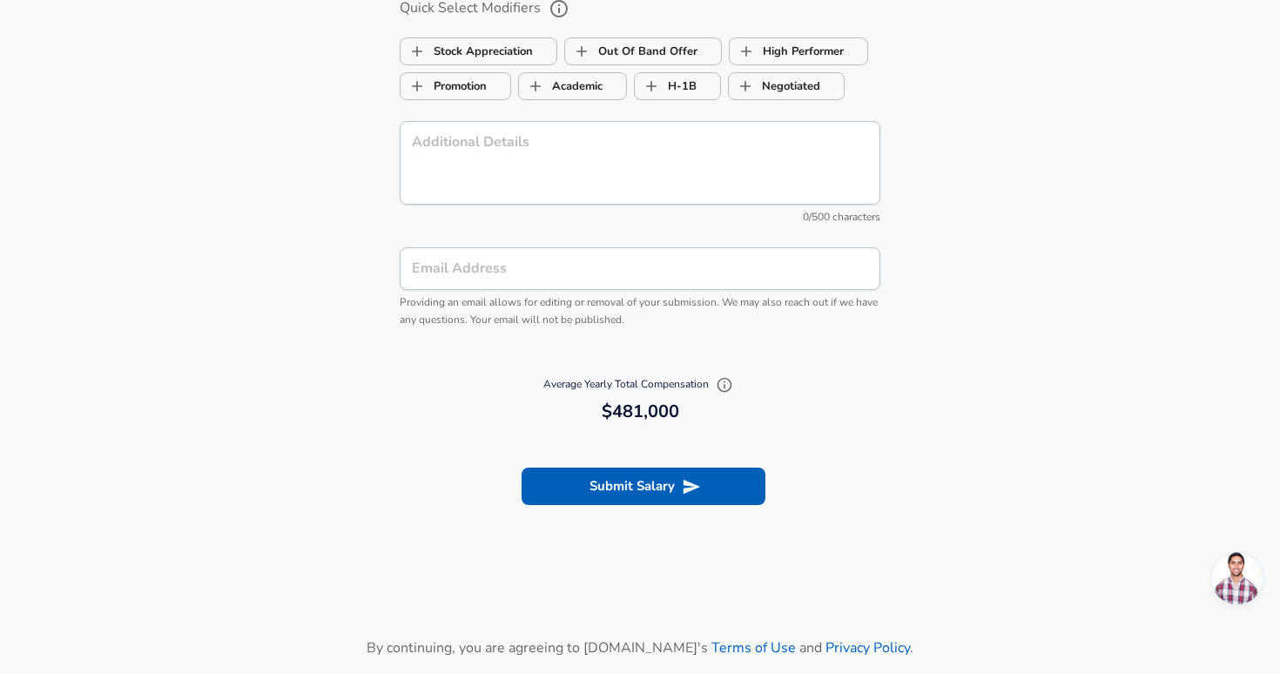
scroll to position [1988, 0]
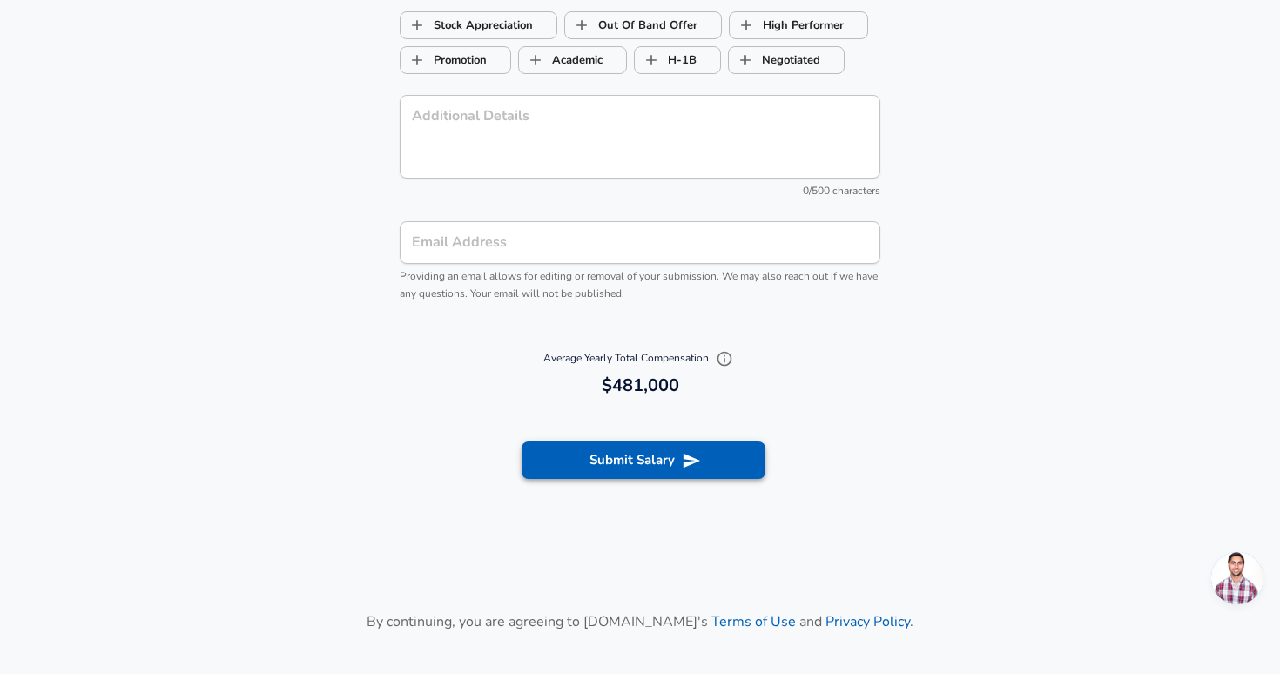
click at [638, 473] on button "Submit Salary" at bounding box center [644, 459] width 244 height 37
